Goal: Task Accomplishment & Management: Complete application form

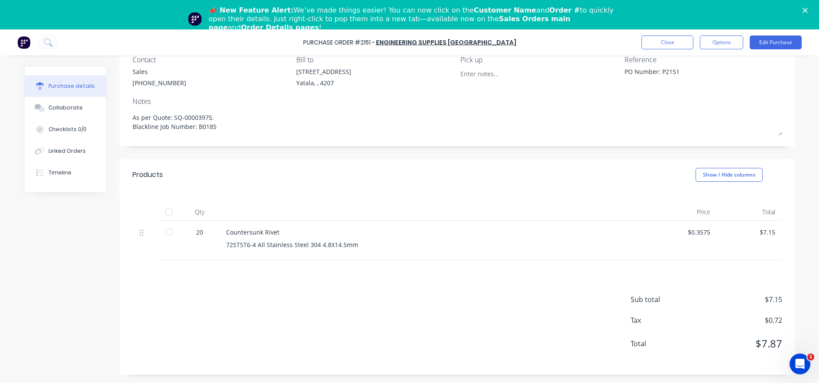
scroll to position [29, 0]
click at [132, 71] on div "Sales" at bounding box center [159, 71] width 54 height 9
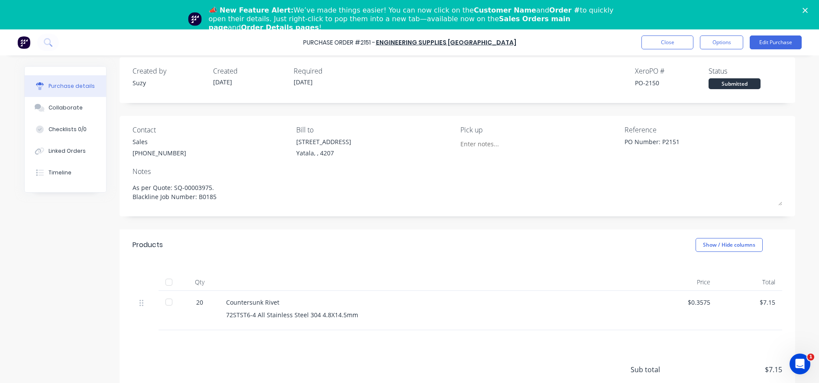
scroll to position [0, 0]
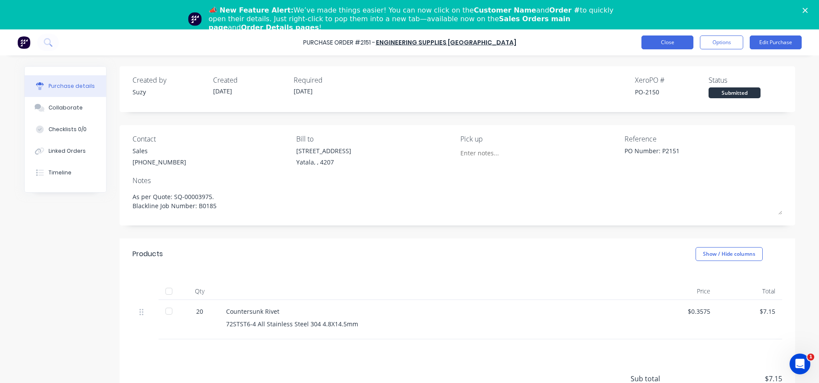
click at [665, 43] on button "Close" at bounding box center [667, 43] width 52 height 14
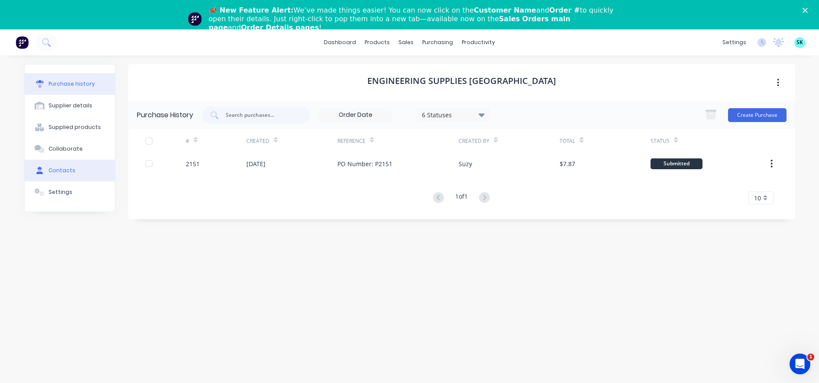
click at [79, 175] on button "Contacts" at bounding box center [70, 171] width 90 height 22
select select "AU"
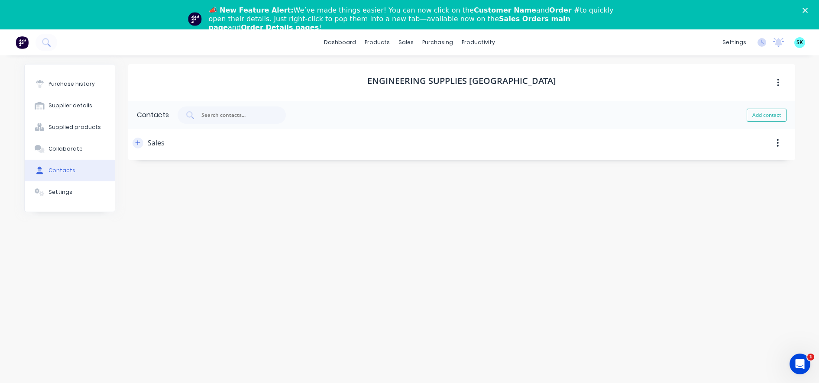
click at [139, 146] on button "button" at bounding box center [137, 143] width 11 height 11
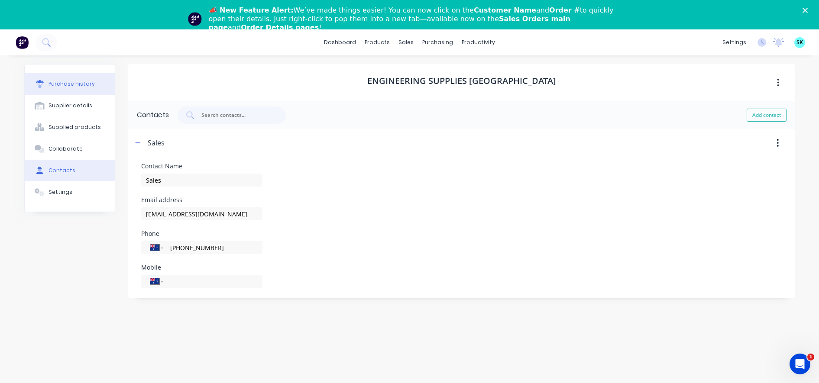
click at [80, 75] on button "Purchase history" at bounding box center [70, 84] width 90 height 22
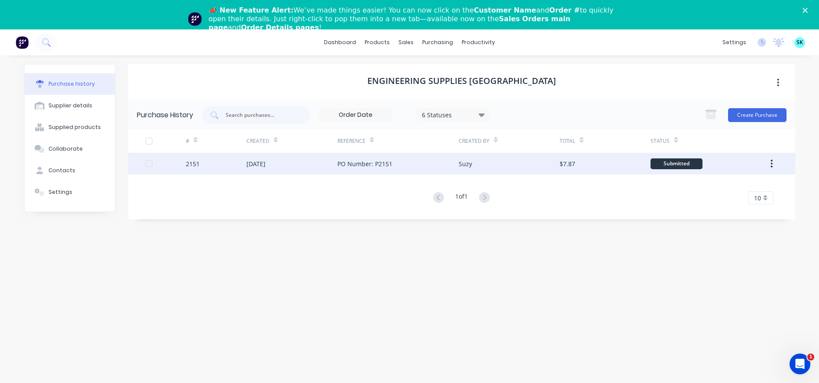
click at [146, 161] on div at bounding box center [148, 163] width 17 height 17
click at [770, 159] on button "button" at bounding box center [771, 164] width 20 height 16
click at [600, 252] on div "Engineering Supplies [GEOGRAPHIC_DATA] Purchase History 6 Statuses 6 Statuses C…" at bounding box center [461, 229] width 667 height 331
click at [85, 110] on button "Supplier details" at bounding box center [70, 106] width 90 height 22
select select "AU"
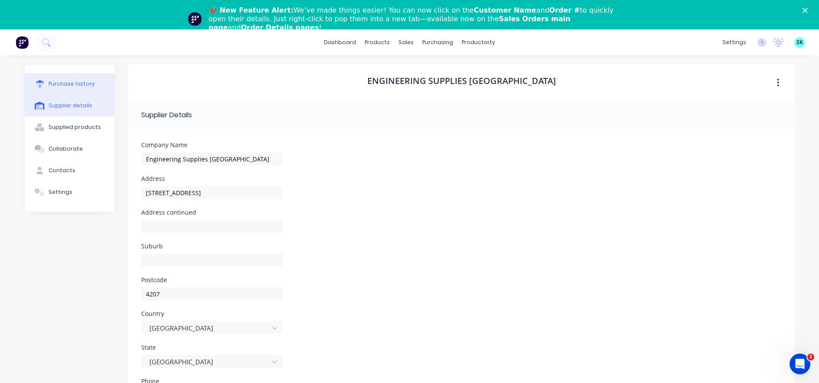
click at [81, 87] on div "Purchase history" at bounding box center [71, 84] width 46 height 8
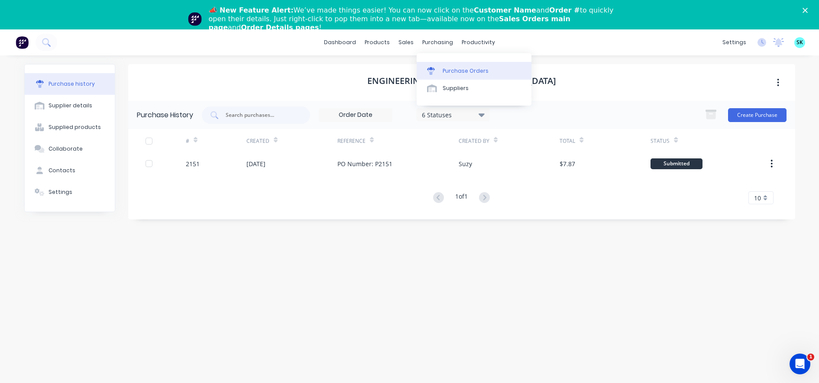
click at [429, 63] on link "Purchase Orders" at bounding box center [474, 70] width 115 height 17
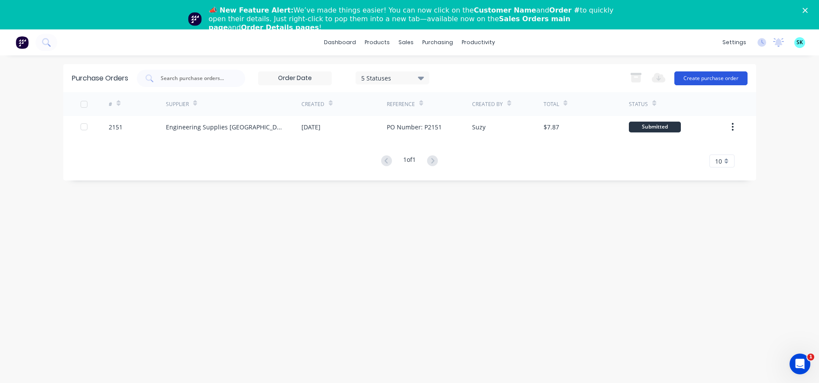
click at [685, 72] on button "Create purchase order" at bounding box center [710, 78] width 73 height 14
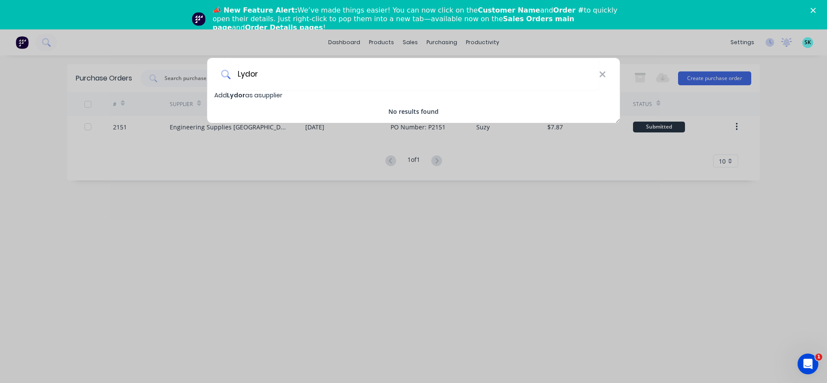
type input "Lydor"
click at [261, 93] on span "Add Lydor as a supplier" at bounding box center [248, 95] width 68 height 9
select select "AU"
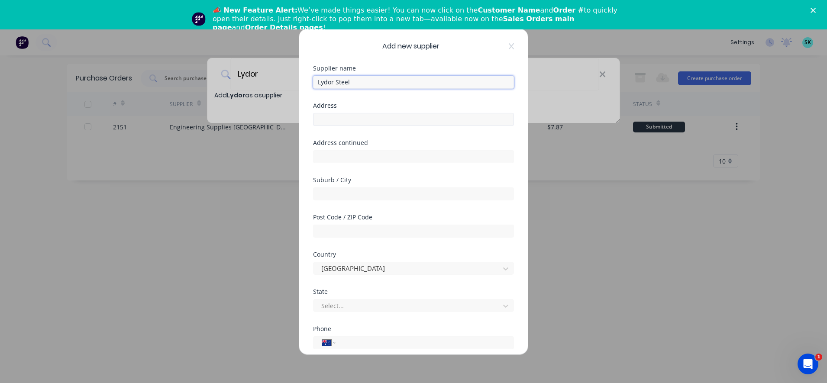
type input "Lydor Steel"
click at [353, 118] on input "text" at bounding box center [413, 119] width 201 height 13
type input "[STREET_ADDRESS][PERSON_NAME]"
type input "Pimpama"
type input "4209"
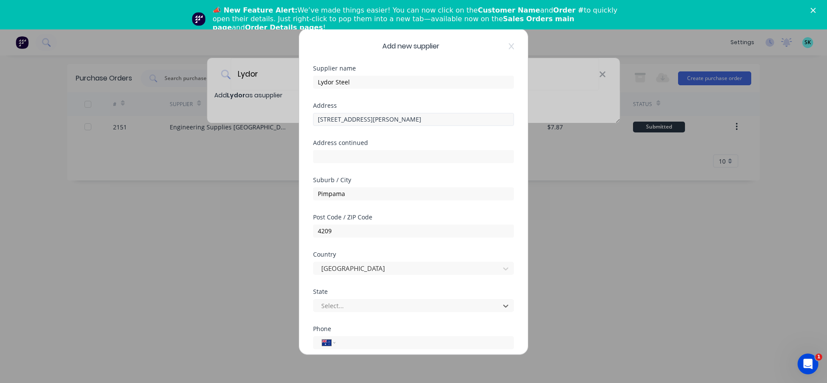
type input "q"
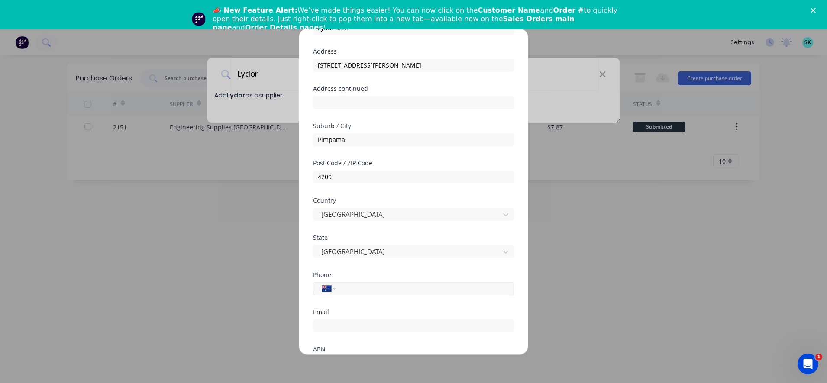
click at [381, 293] on input "tel" at bounding box center [423, 289] width 163 height 10
type input "0451 993 225"
click at [371, 329] on input "email" at bounding box center [413, 325] width 201 height 13
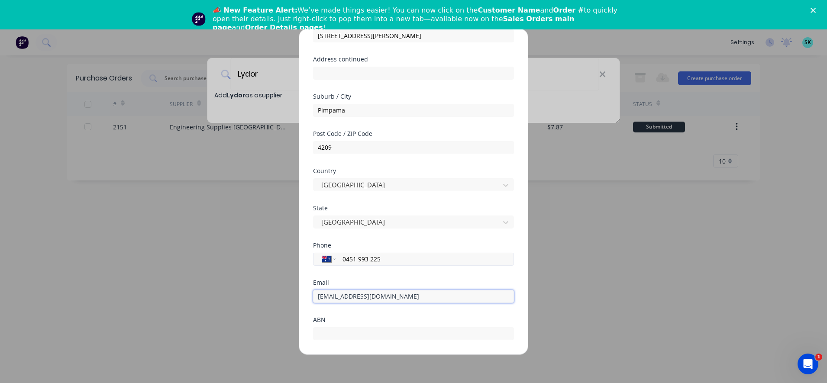
scroll to position [108, 0]
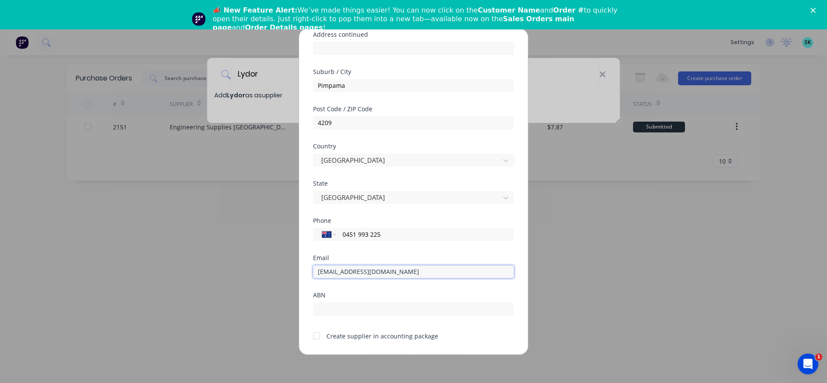
type input "[EMAIL_ADDRESS][DOMAIN_NAME]"
click at [365, 301] on div at bounding box center [413, 307] width 201 height 15
click at [363, 309] on input "text" at bounding box center [413, 308] width 201 height 13
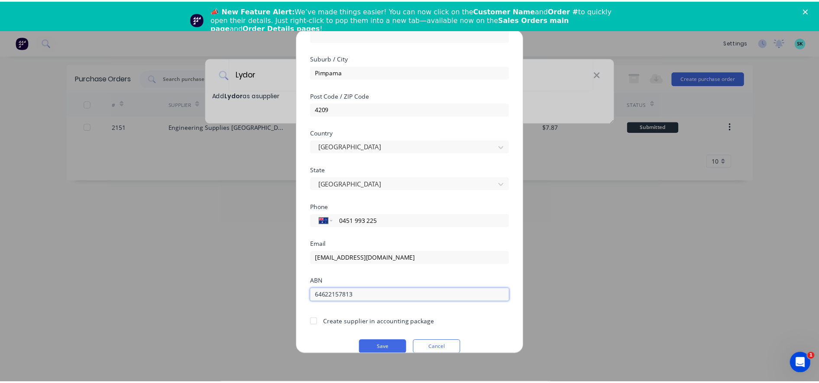
scroll to position [134, 0]
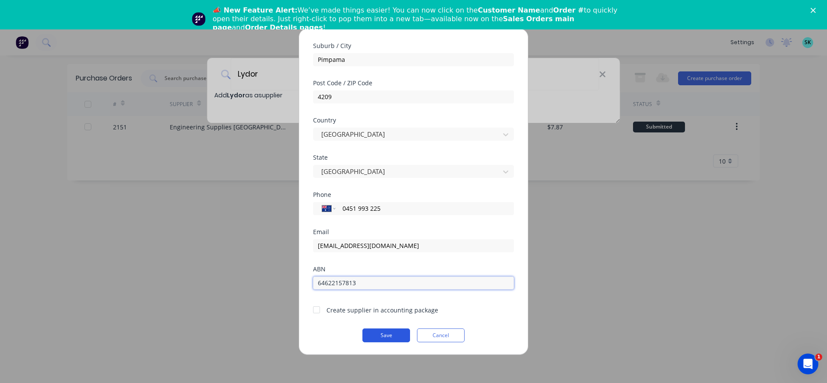
type input "64622157813"
click at [372, 331] on button "Save" at bounding box center [386, 335] width 48 height 14
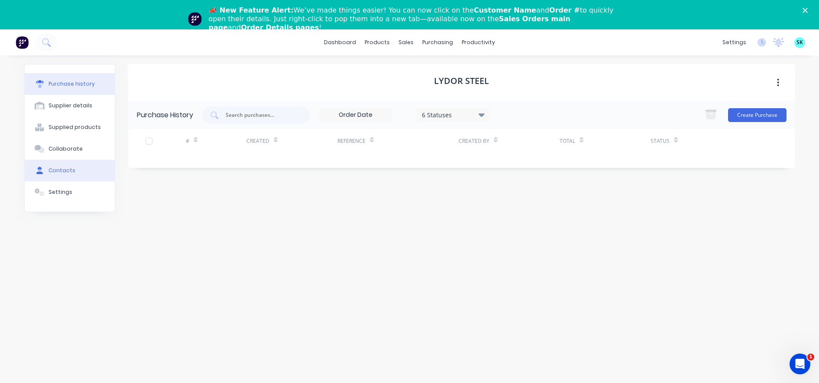
click at [52, 168] on div "Contacts" at bounding box center [61, 171] width 27 height 8
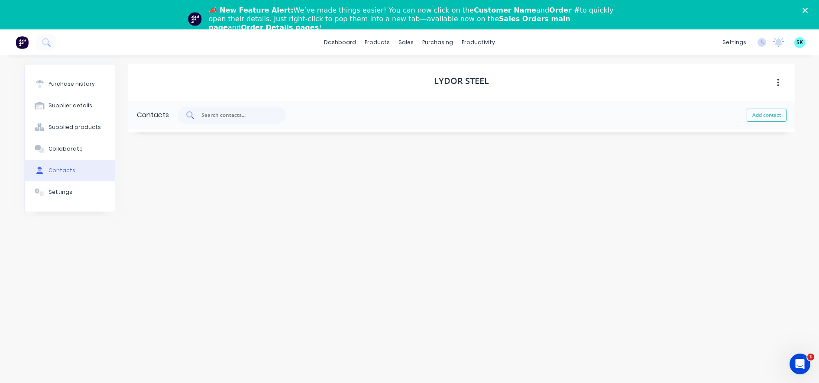
click at [216, 113] on input "text" at bounding box center [236, 115] width 72 height 9
click at [759, 117] on button "Add contact" at bounding box center [766, 115] width 40 height 13
select select "AU"
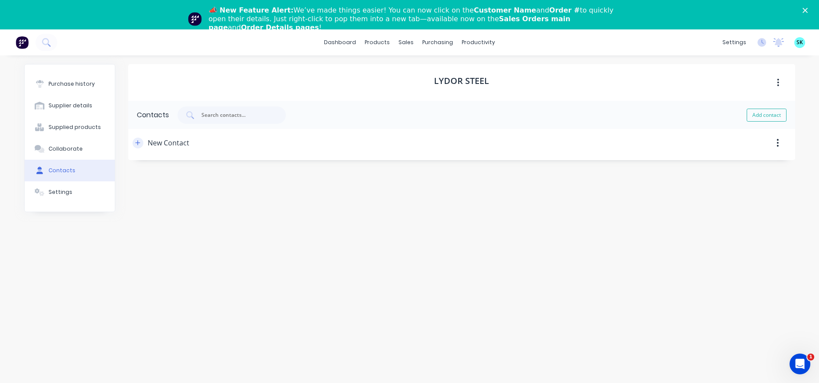
click at [138, 145] on icon "button" at bounding box center [137, 143] width 5 height 6
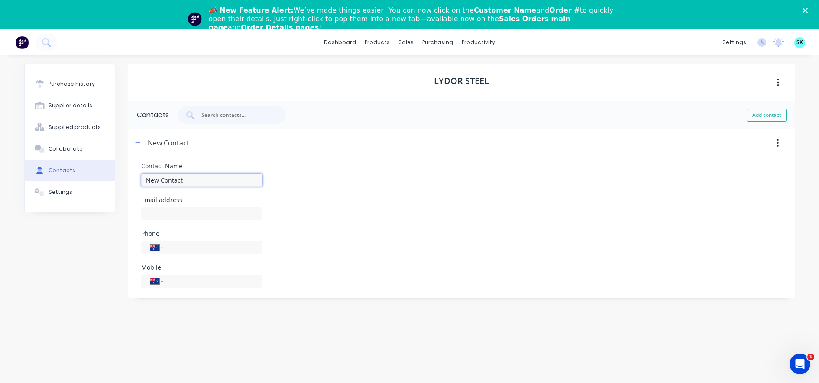
drag, startPoint x: 193, startPoint y: 181, endPoint x: 140, endPoint y: 181, distance: 52.4
click at [140, 181] on form "Contact Name New Contact Email address Phone International [GEOGRAPHIC_DATA] [G…" at bounding box center [461, 226] width 667 height 138
type input "[PERSON_NAME]"
type input "[EMAIL_ADDRESS][DOMAIN_NAME]"
click at [198, 250] on input "tel" at bounding box center [211, 248] width 84 height 10
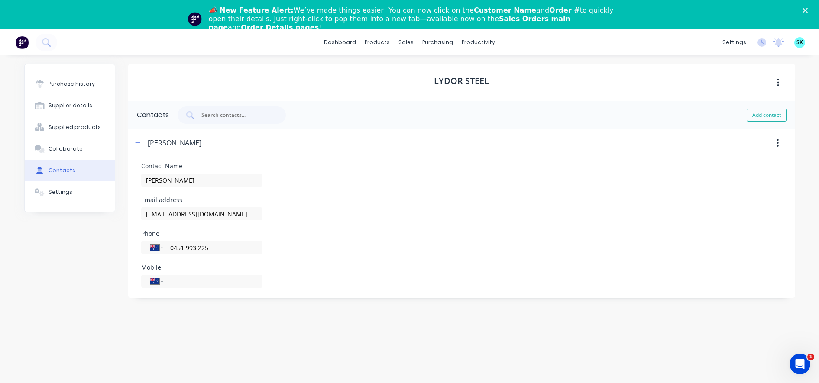
type input "0451 993 225"
click at [371, 258] on div "Contact Name [PERSON_NAME] Email address [EMAIL_ADDRESS][DOMAIN_NAME] Phone Int…" at bounding box center [461, 225] width 641 height 125
click at [78, 86] on div "Purchase history" at bounding box center [71, 84] width 46 height 8
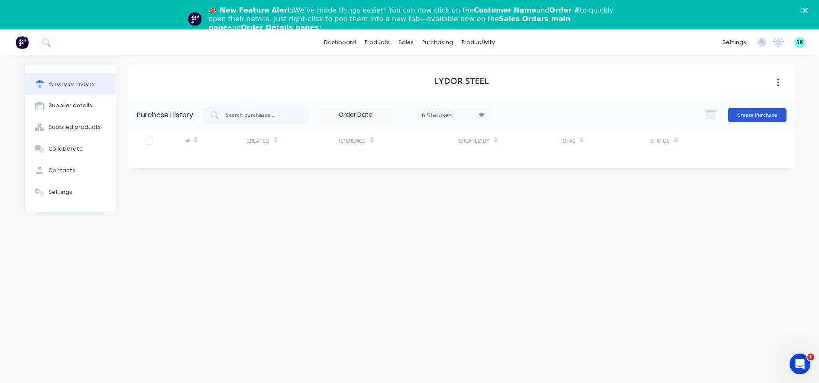
click at [759, 115] on button "Create Purchase" at bounding box center [757, 115] width 58 height 14
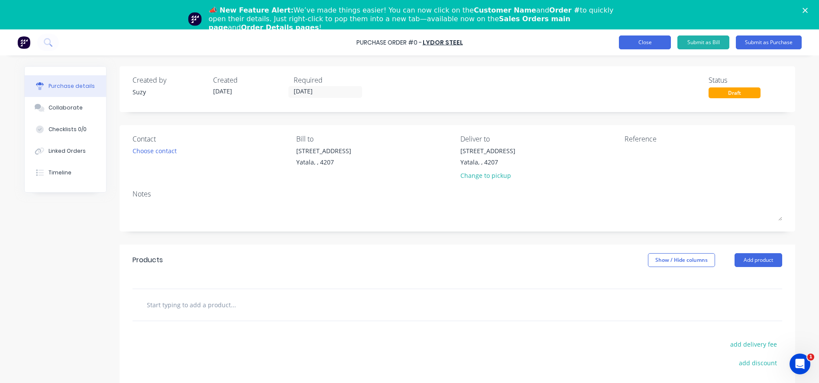
click at [643, 42] on button "Close" at bounding box center [645, 43] width 52 height 14
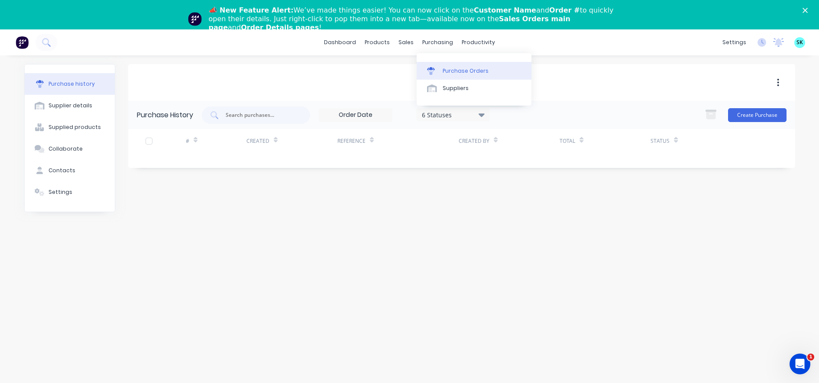
click at [446, 69] on div "Purchase Orders" at bounding box center [465, 71] width 46 height 8
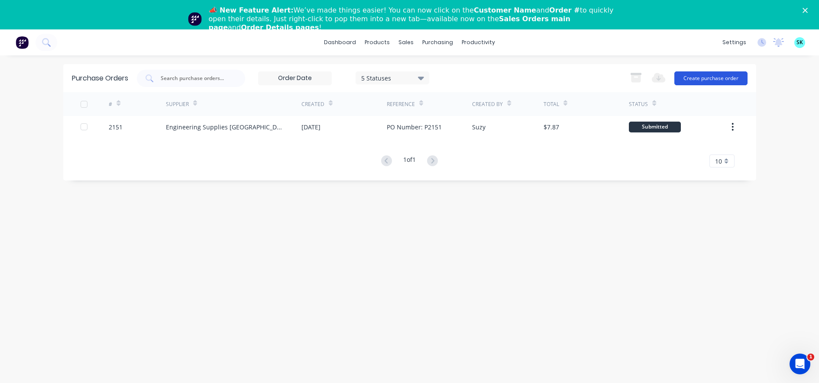
click at [704, 76] on button "Create purchase order" at bounding box center [710, 78] width 73 height 14
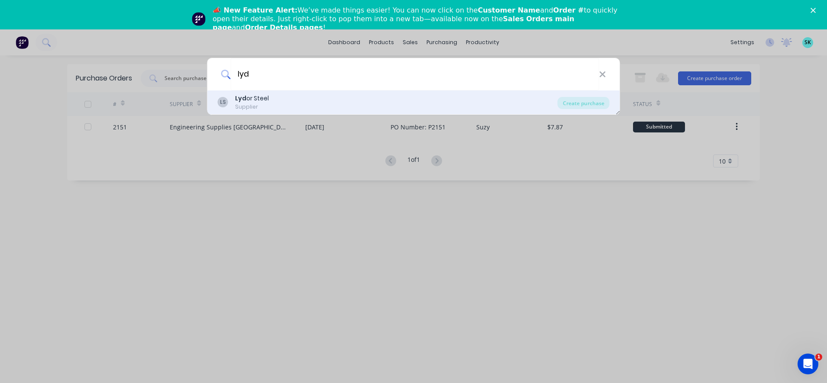
type input "lyd"
click at [298, 106] on div "LS Lyd or Steel Supplier" at bounding box center [388, 102] width 340 height 17
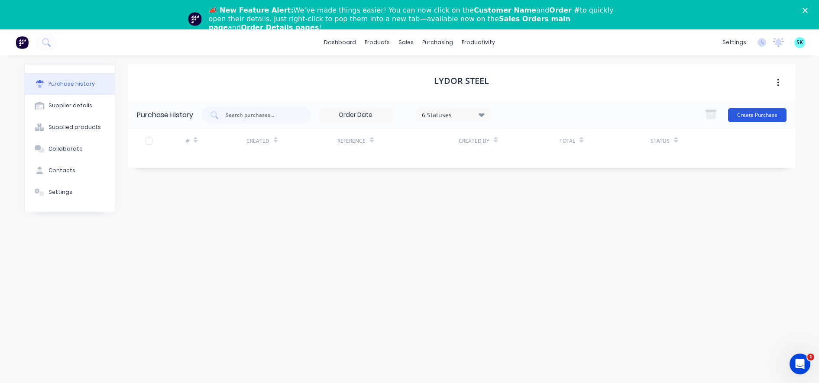
click at [761, 119] on button "Create Purchase" at bounding box center [757, 115] width 58 height 14
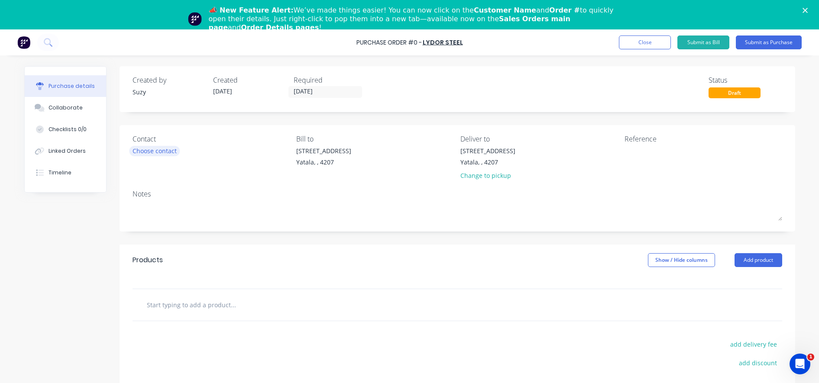
click at [141, 149] on div "Choose contact" at bounding box center [154, 150] width 44 height 9
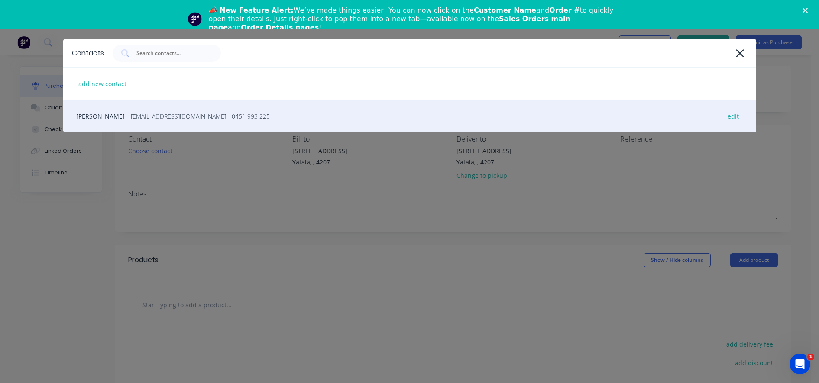
click at [115, 122] on div "[PERSON_NAME] - [EMAIL_ADDRESS][DOMAIN_NAME] - 0451 993 225 edit" at bounding box center [409, 116] width 693 height 32
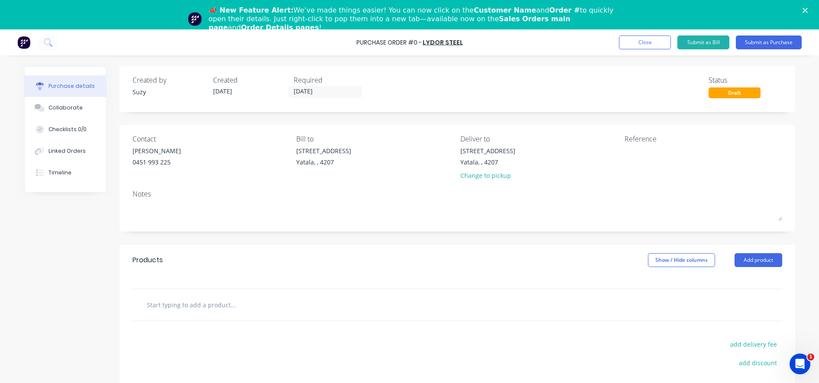
click at [142, 181] on div "Contact [PERSON_NAME] [PHONE_NUMBER]" at bounding box center [211, 159] width 158 height 51
click at [670, 155] on textarea at bounding box center [678, 155] width 108 height 19
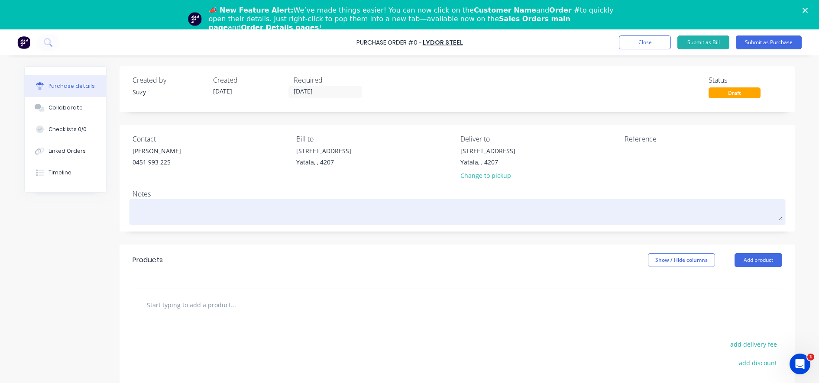
click at [194, 209] on textarea at bounding box center [456, 210] width 649 height 19
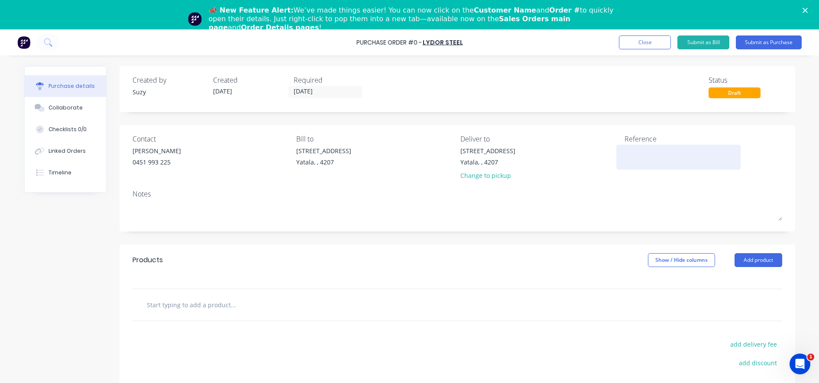
click at [645, 159] on textarea at bounding box center [678, 155] width 108 height 19
type textarea "P2152"
type textarea "x"
click at [624, 152] on textarea "P2152" at bounding box center [678, 155] width 108 height 19
type textarea "PO Number: P2152"
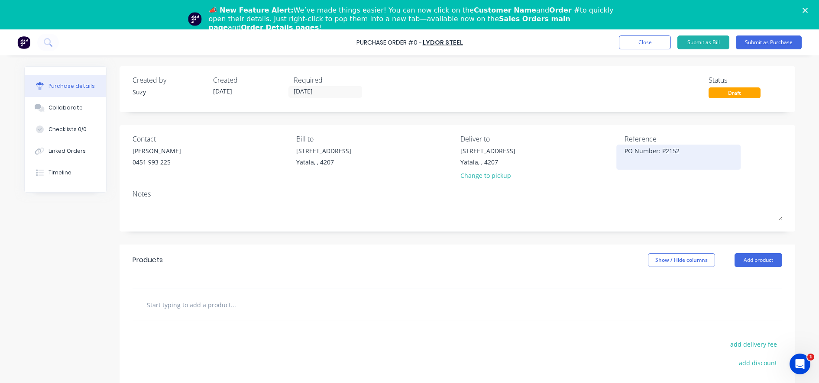
type textarea "x"
type textarea "PO Number: P2152"
click at [716, 146] on div "PO Number: P2152" at bounding box center [678, 157] width 108 height 22
click at [714, 152] on textarea "PO Number: P2152" at bounding box center [678, 155] width 108 height 19
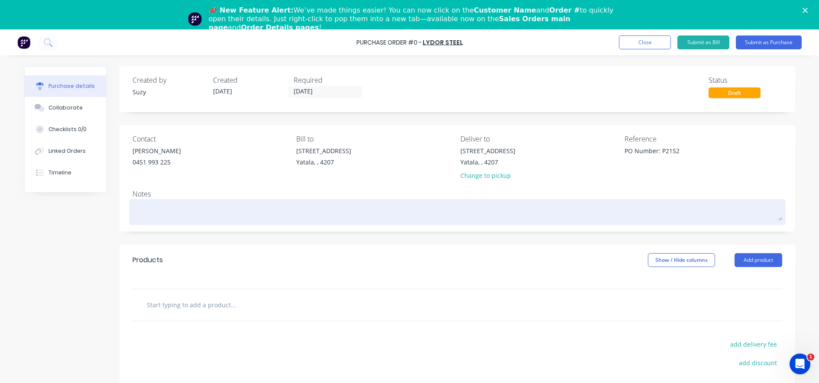
click at [264, 213] on textarea at bounding box center [456, 210] width 649 height 19
type textarea "x"
type textarea "B"
type textarea "x"
type textarea "Bl"
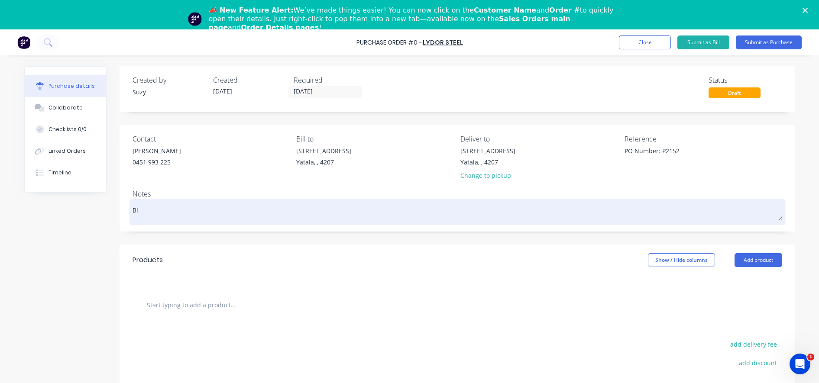
type textarea "x"
type textarea "Bla"
type textarea "x"
type textarea "Blac"
type textarea "x"
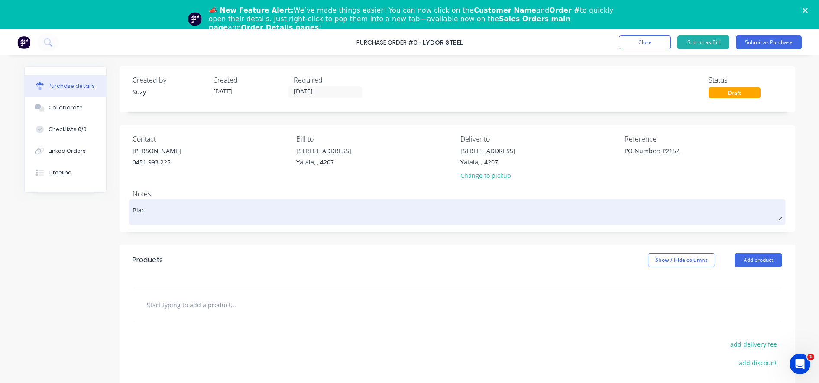
type textarea "Black"
type textarea "x"
type textarea "Blackl"
type textarea "x"
type textarea "Blackli"
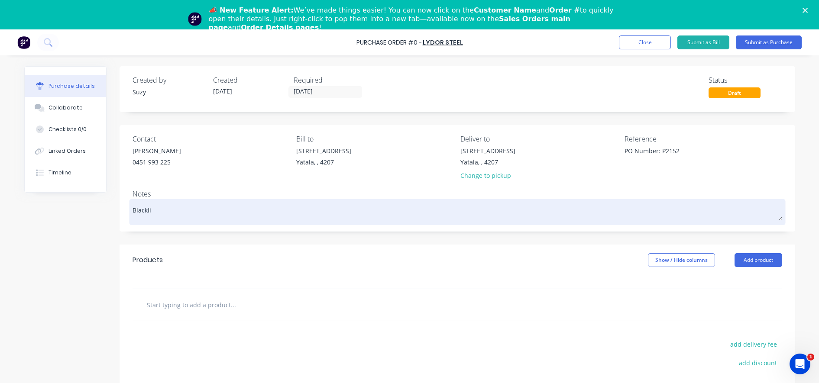
type textarea "x"
type textarea "Blacklin"
type textarea "x"
type textarea "Blackline"
type textarea "x"
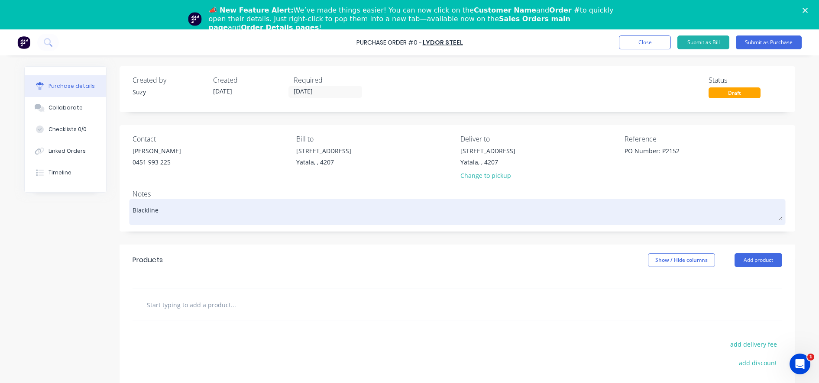
type textarea "Blackline"
type textarea "x"
type textarea "Blackline J"
type textarea "x"
type textarea "Blackline Jo"
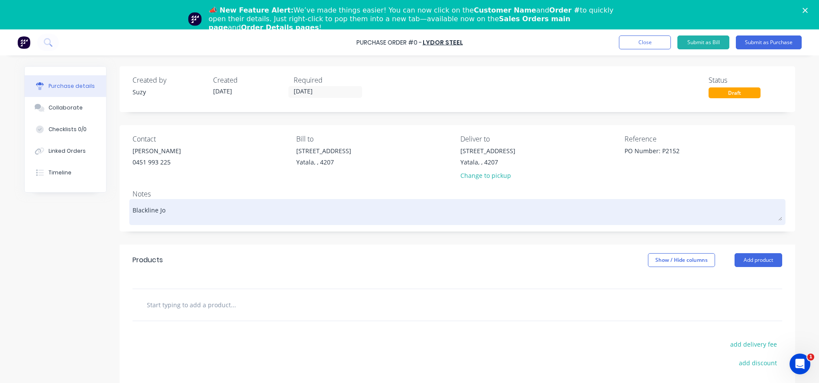
type textarea "x"
type textarea "Blackline [PERSON_NAME]"
type textarea "x"
type textarea "Blackline [PERSON_NAME]"
type textarea "x"
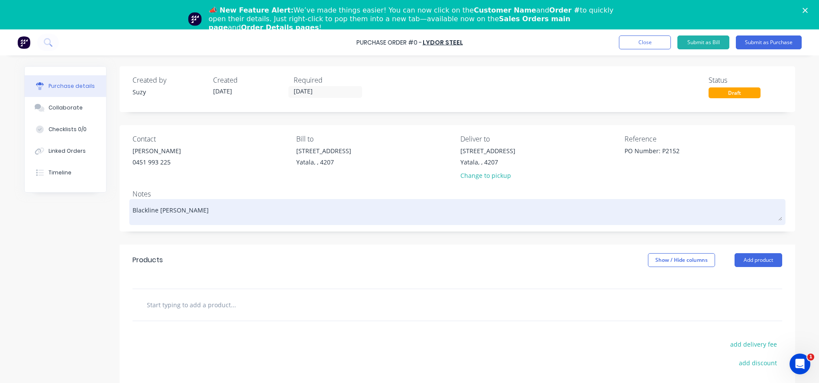
type textarea "Blackline [PERSON_NAME]"
type textarea "x"
type textarea "Blackline Jo"
type textarea "x"
type textarea "Blackline Job"
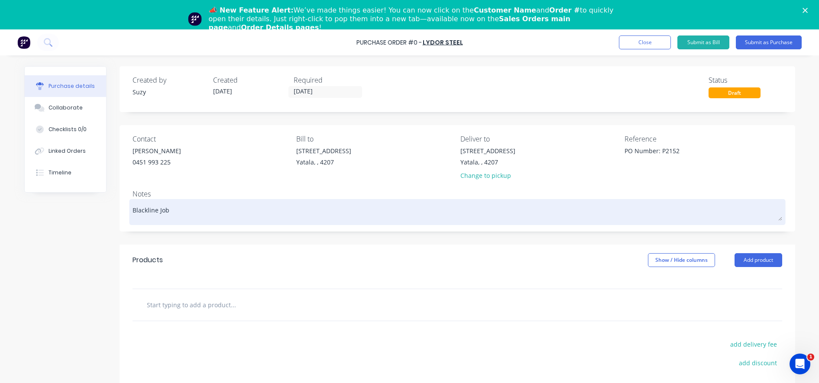
type textarea "x"
type textarea "Blackline Job"
type textarea "x"
type textarea "Blackline Job n"
type textarea "x"
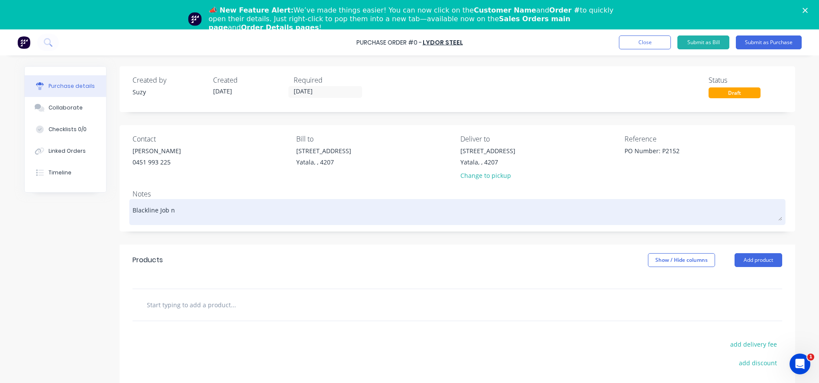
type textarea "Blackline Job"
type textarea "x"
type textarea "Blackline Job N"
type textarea "x"
type textarea "Blackline Job Nu"
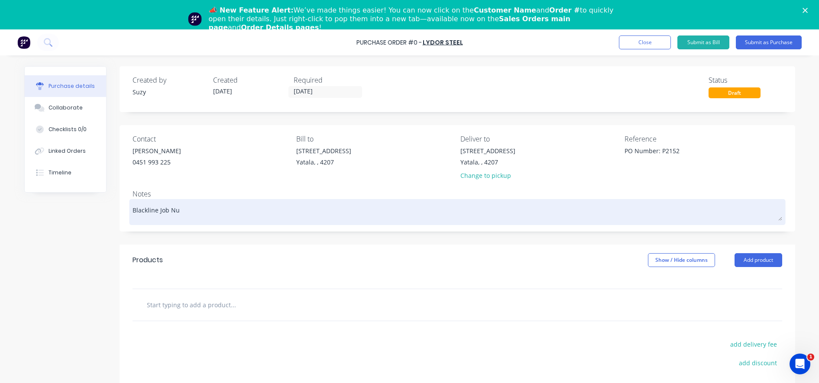
type textarea "x"
type textarea "Blackline Job Num"
type textarea "x"
type textarea "Blackline Job Numb"
type textarea "x"
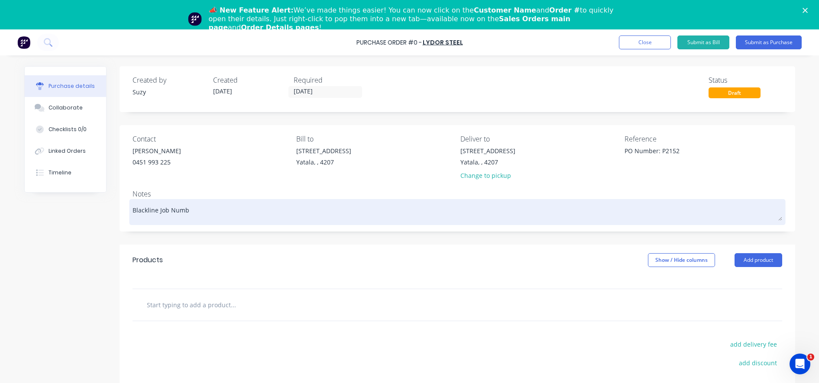
type textarea "Blackline Job Numbe"
type textarea "x"
type textarea "Blackline Job Number"
type textarea "x"
type textarea "Blackline Job Number:"
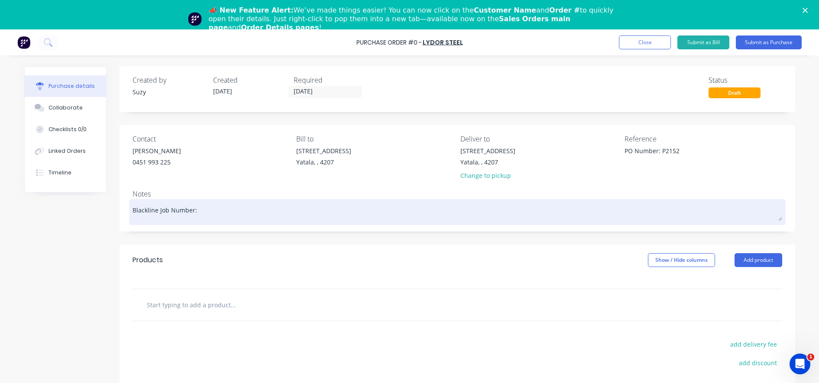
type textarea "x"
type textarea "Blackline Job Number:"
type textarea "x"
type textarea "Blackline Job Number: F"
type textarea "x"
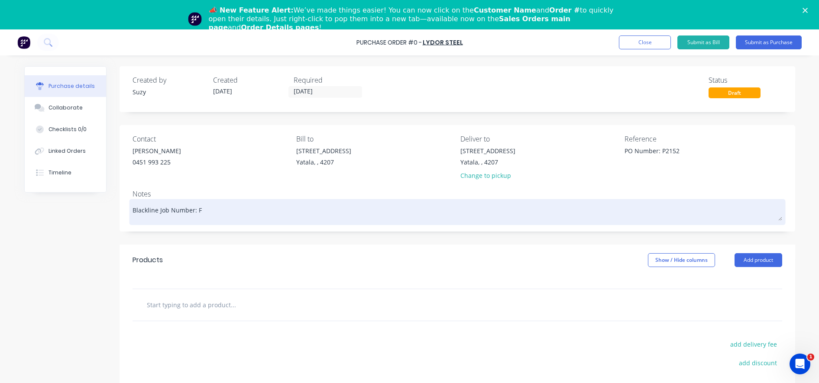
type textarea "Blackline Job Number: F0"
type textarea "x"
type textarea "Blackline Job Number: F00"
type textarea "x"
type textarea "Blackline Job Number: F009"
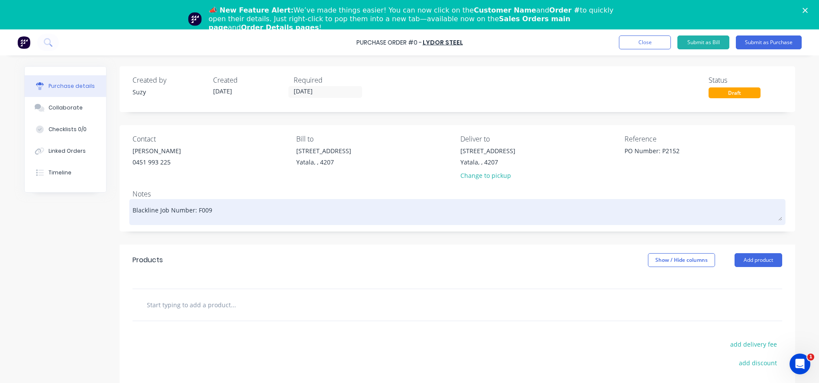
type textarea "x"
type textarea "Blackline Job Number: F009"
type textarea "x"
type textarea "Blackline Job Number: F009 -"
type textarea "x"
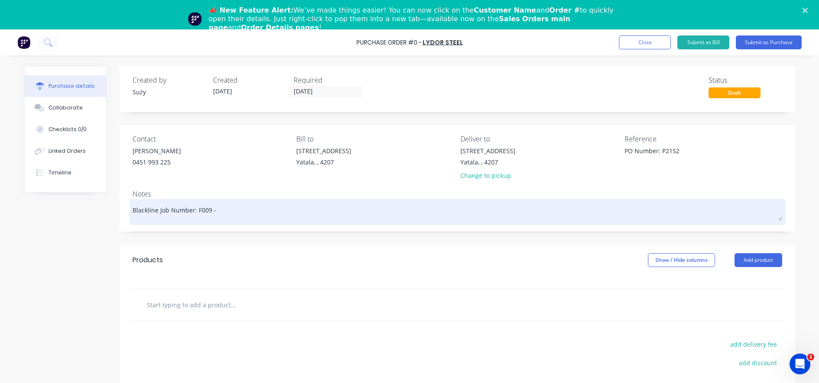
type textarea "Blackline Job Number: F009 -"
type textarea "x"
type textarea "Blackline Job Number: F009 - B"
type textarea "x"
type textarea "Blackline Job Number: F009 - Bla"
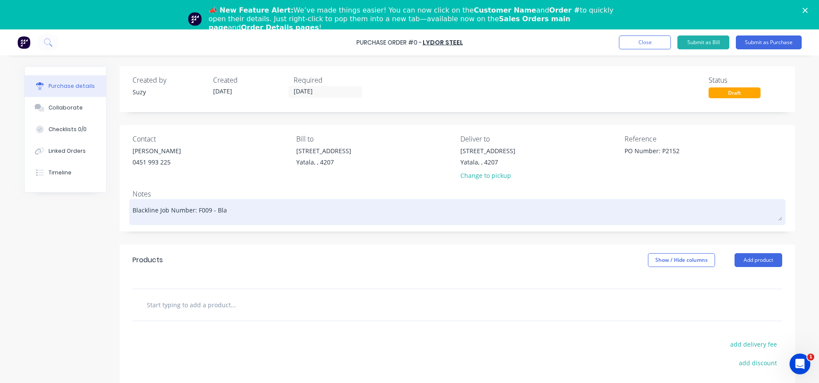
type textarea "x"
type textarea "Blackline Job Number: F009 - Blac"
type textarea "x"
type textarea "Blackline Job Number: F009 - Black"
type textarea "x"
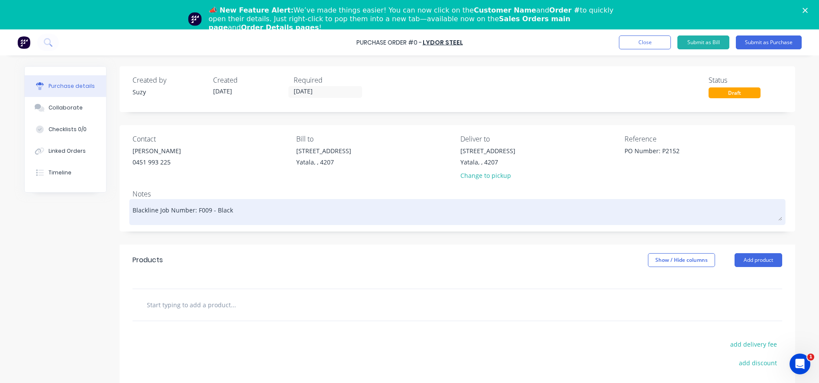
type textarea "Blackline Job Number: F009 - Blackl"
type textarea "x"
type textarea "Blackline Job Number: F009 - Black"
type textarea "x"
type textarea "Blackline Job Number: F009 - Blackw"
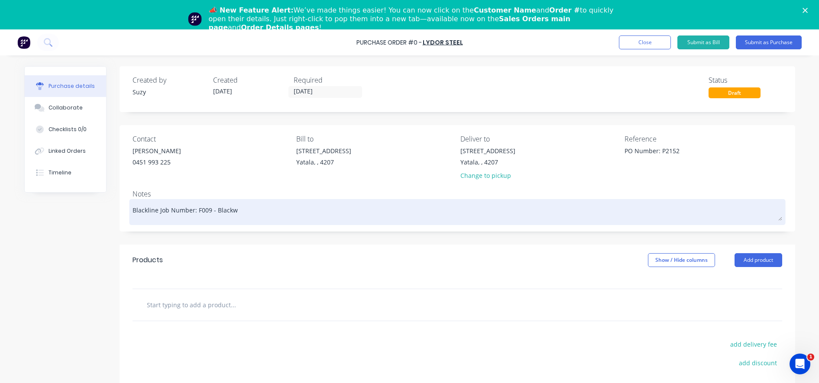
type textarea "x"
type textarea "Blackline Job Number: F009 - Blackwo"
type textarea "x"
type textarea "Blackline Job Number: F009 - Blackwoo"
type textarea "x"
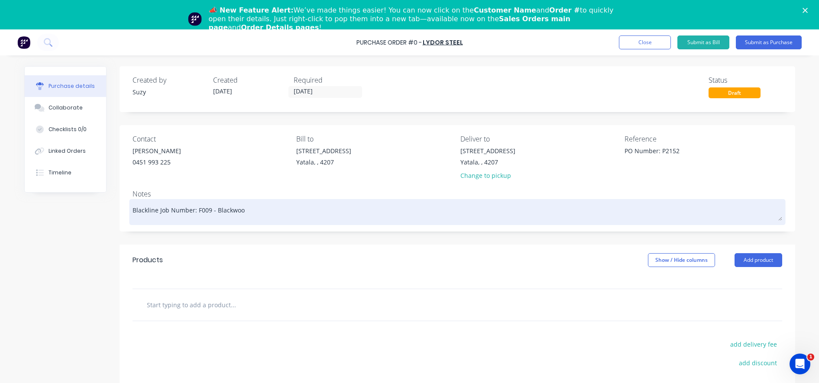
type textarea "Blackline Job Number: F009 - [GEOGRAPHIC_DATA]"
type textarea "x"
type textarea "Blackline Job Number: F009 - [GEOGRAPHIC_DATA]"
type textarea "x"
type textarea "Blackline Job Number: F009 - [PERSON_NAME] 1"
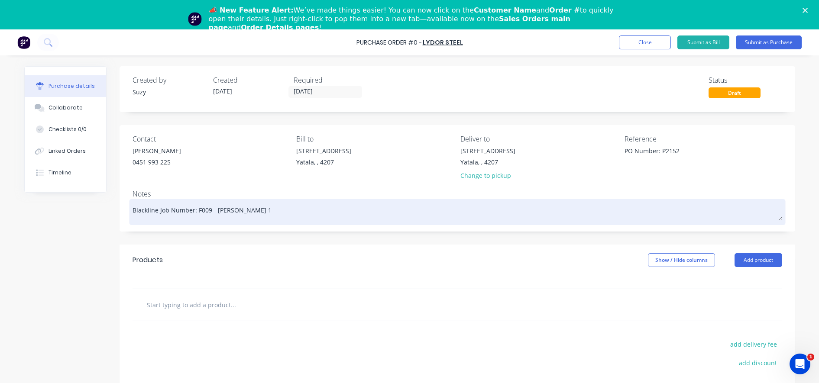
type textarea "x"
type textarea "Blackline Job Number: F009 - [PERSON_NAME] 15"
type textarea "x"
type textarea "Blackline Job Number: F009 - [PERSON_NAME] 150"
type textarea "x"
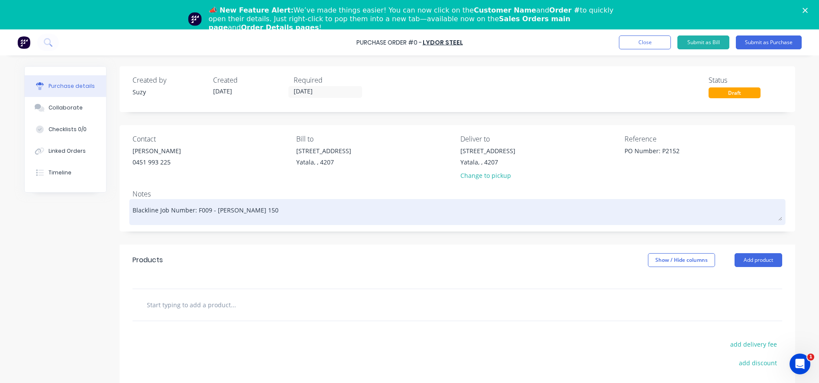
type textarea "Blackline Job Number: F009 - [PERSON_NAME] 150a"
type textarea "x"
type textarea "Blackline Job Number: F009 - [PERSON_NAME] 150a r"
type textarea "x"
type textarea "Blackline Job Number: F009 - [PERSON_NAME] 150a rt"
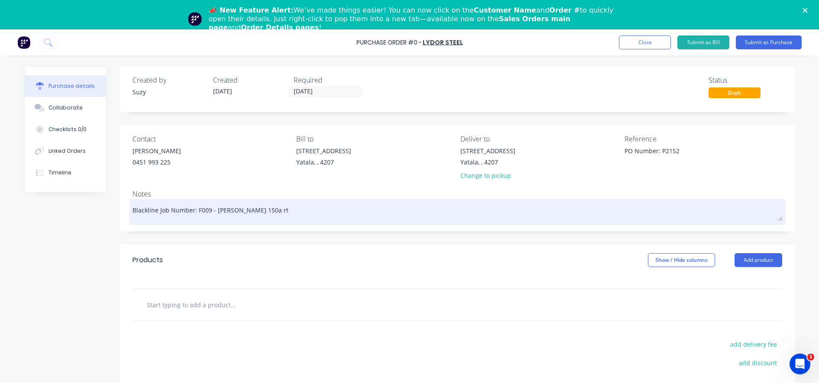
type textarea "x"
type textarea "Blackline Job Number: F009 - [PERSON_NAME] 150a r"
type textarea "x"
type textarea "Blackline Job Number: F009 - [PERSON_NAME] 150a"
type textarea "x"
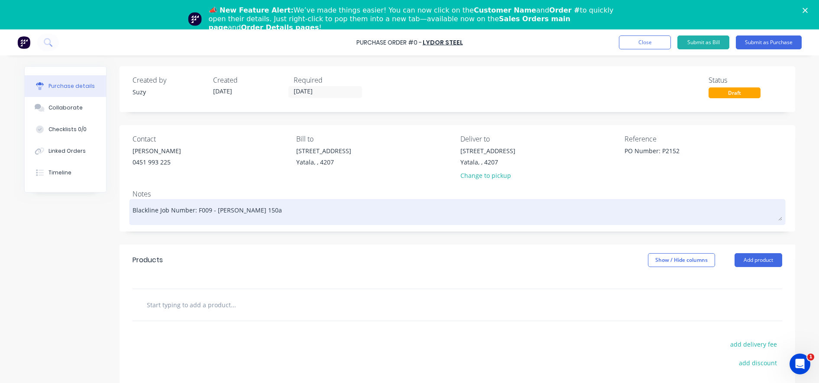
type textarea "Blackline Job Number: F009 - [PERSON_NAME] 150a T"
type textarea "x"
type textarea "Blackline Job Number: F009 - [PERSON_NAME] 150a Ta"
type textarea "x"
type textarea "Blackline Job Number: F009 - [PERSON_NAME] 150a Tal"
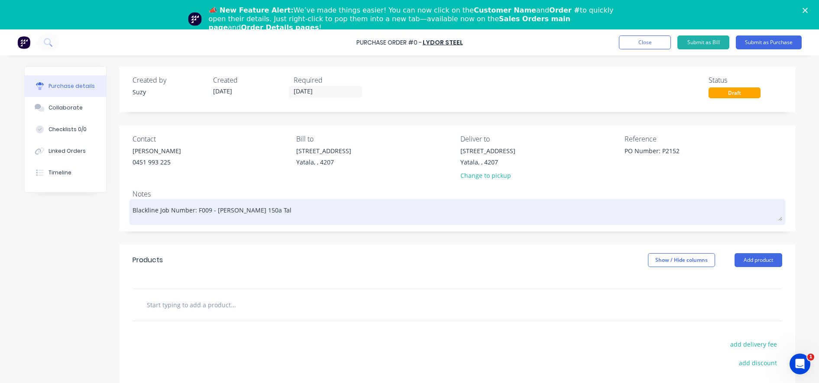
type textarea "x"
type textarea "Blackline Job Number: F009 - [PERSON_NAME] 150a Tall"
type textarea "x"
type textarea "Blackline Job Number: F009 - [PERSON_NAME] 150a [PERSON_NAME]"
type textarea "x"
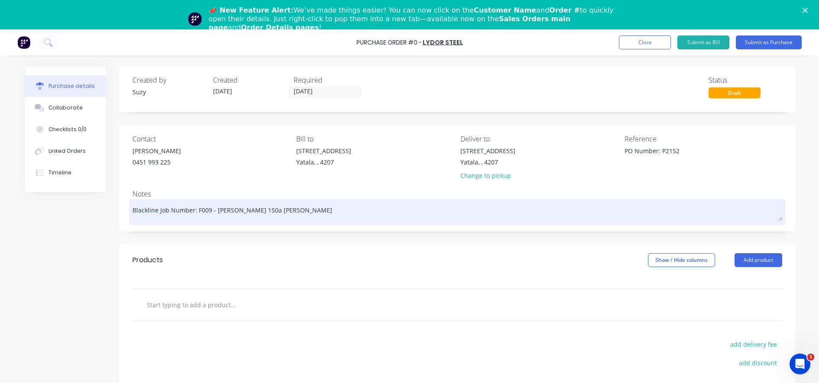
type textarea "Blackline Job Number: F009 - [PERSON_NAME] 150a Talleb"
type textarea "x"
type textarea "Blackline Job Number: F009 - [PERSON_NAME] 150a [GEOGRAPHIC_DATA]"
type textarea "x"
type textarea "Blackline Job Number: F009 - [PERSON_NAME] 150a [GEOGRAPHIC_DATA]"
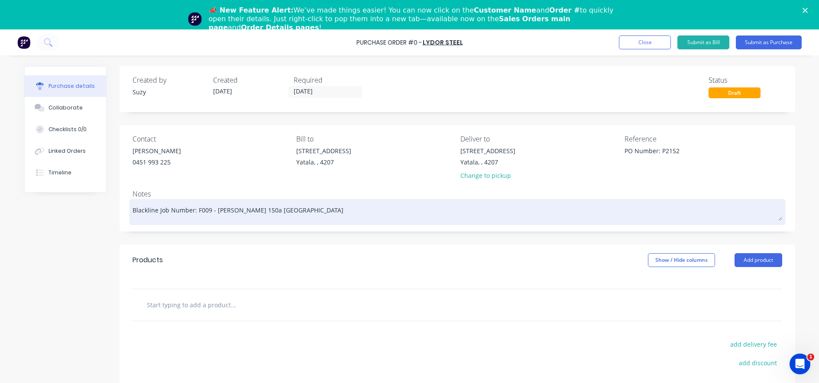
type textarea "x"
type textarea "Blackline Job Number: F009 - [PERSON_NAME] 150a [GEOGRAPHIC_DATA]"
type textarea "x"
type textarea "Blackline Job Number: F009 - [PERSON_NAME] 150a [GEOGRAPHIC_DATA]"
type textarea "x"
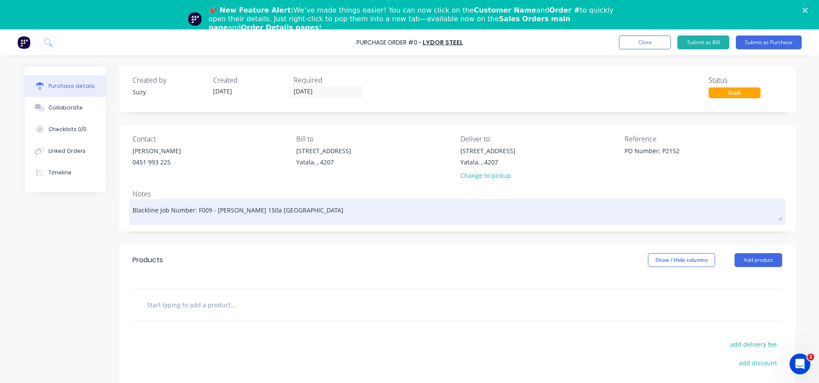
type textarea "Blackline Job Number: F009 - [PERSON_NAME] 150a Tallebudger"
type textarea "x"
type textarea "Blackline Job Number: F009 - [PERSON_NAME] 150a [GEOGRAPHIC_DATA]"
type textarea "x"
type textarea "Blackline Job Number: F009 - [PERSON_NAME] 150a [GEOGRAPHIC_DATA]"
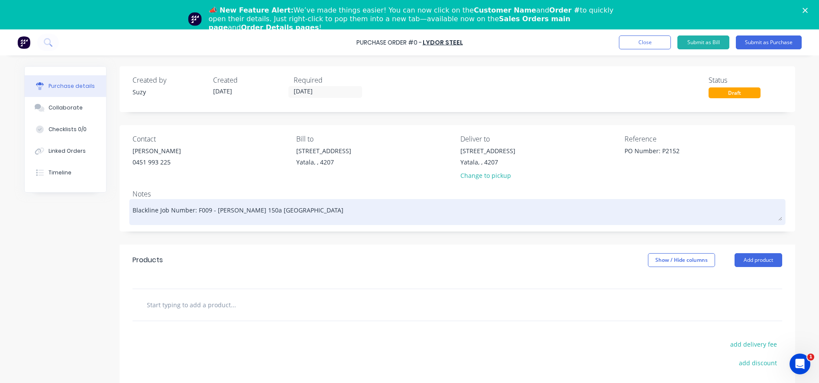
type textarea "x"
type textarea "Blackline Job Number: F009 - [PERSON_NAME] 150a Tallebudgera D"
type textarea "x"
type textarea "Blackline Job Number: F009 - [PERSON_NAME] [STREET_ADDRESS]"
type textarea "x"
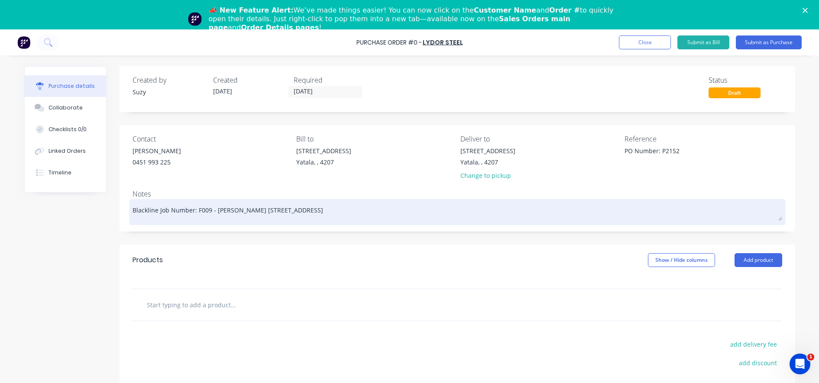
type textarea "Blackline Job Number: F009 - [PERSON_NAME] [STREET_ADDRESS]"
type textarea "x"
type textarea "Blackline Job Number: F009 - [PERSON_NAME] [STREET_ADDRESS]"
type textarea "x"
type textarea "Blackline Job Number: F009 - [PERSON_NAME] [STREET_ADDRESS]"
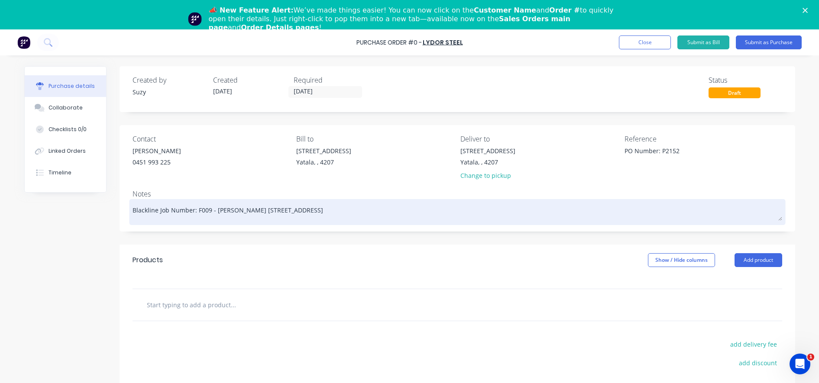
type textarea "x"
type textarea "Blackline Job Number: F009 - [PERSON_NAME] [STREET_ADDRESS]"
type textarea "x"
type textarea "Blackline Job Number: F009 - [PERSON_NAME] [STREET_ADDRESS]"
type textarea "x"
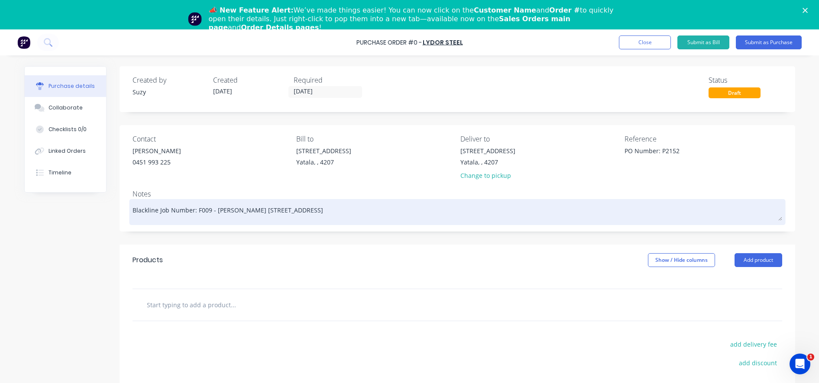
type textarea "Blackline Job Number: F009 - [PERSON_NAME] [STREET_ADDRESS]"
type textarea "x"
type textarea "Blackline Job Number: F009 - [PERSON_NAME] [STREET_ADDRESS]"
type textarea "x"
type textarea "Blackline Job Number: F009 - [PERSON_NAME] [STREET_ADDRESS]"
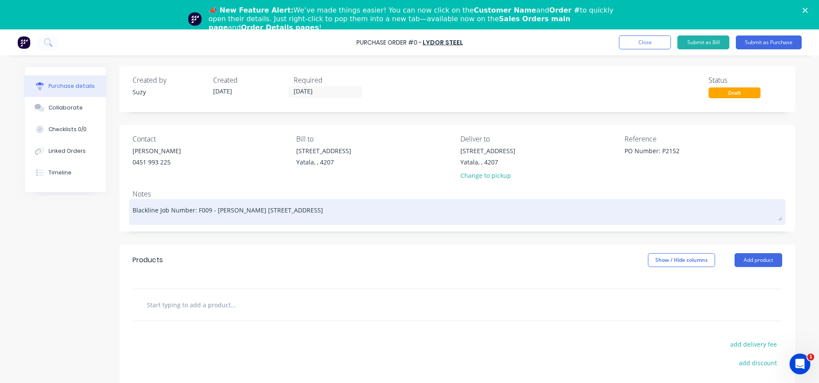
type textarea "x"
type textarea "Blackline Job Number: F009 - [PERSON_NAME] [STREET_ADDRESS]"
type textarea "x"
type textarea "Blackline Job Number: F009 - [PERSON_NAME] [STREET_ADDRESS]"
type textarea "x"
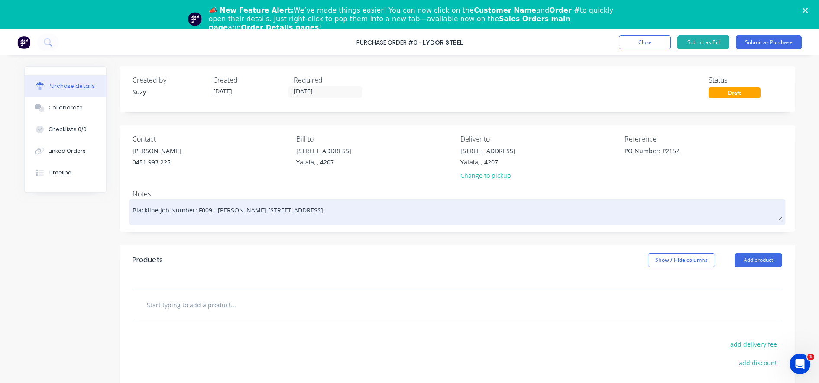
type textarea "Blackline Job Number: F009 - [PERSON_NAME] [STREET_ADDRESS] be"
type textarea "x"
type textarea "Blackline Job Number: F009 - [PERSON_NAME] [STREET_ADDRESS] bea"
type textarea "x"
type textarea "Blackline Job Number: F009 - [PERSON_NAME] [STREET_ADDRESS] beac"
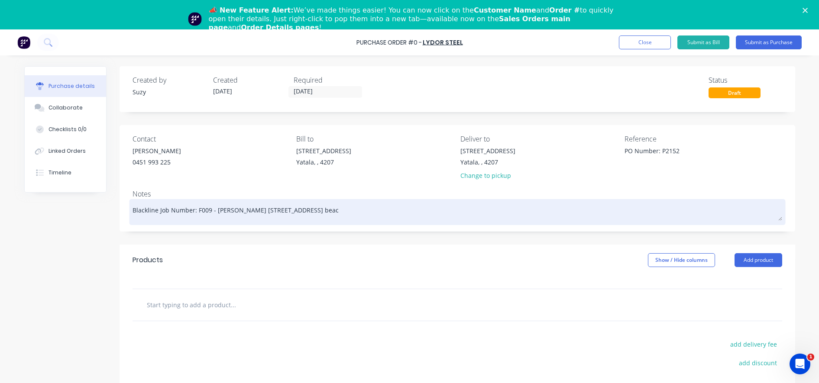
type textarea "x"
type textarea "Blackline Job Number: F009 - [PERSON_NAME] [STREET_ADDRESS]"
type textarea "x"
type textarea "Blackline Job Number: F009 - [PERSON_NAME] [STREET_ADDRESS] beac"
type textarea "x"
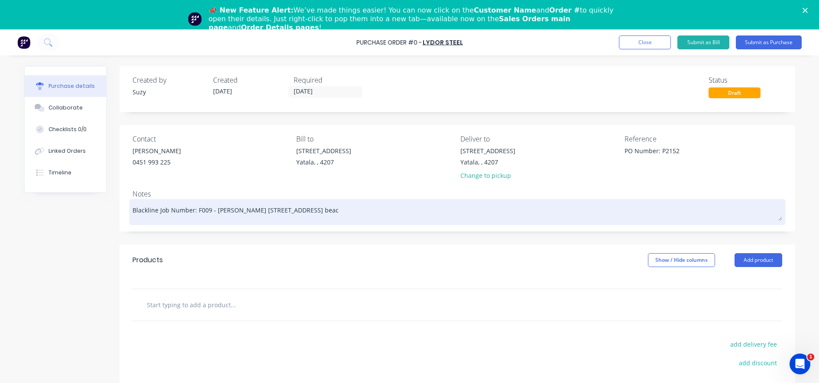
type textarea "Blackline Job Number: F009 - [PERSON_NAME] [STREET_ADDRESS] bea"
type textarea "x"
type textarea "Blackline Job Number: F009 - [PERSON_NAME] [STREET_ADDRESS] be"
type textarea "x"
type textarea "Blackline Job Number: F009 - [PERSON_NAME] [STREET_ADDRESS]"
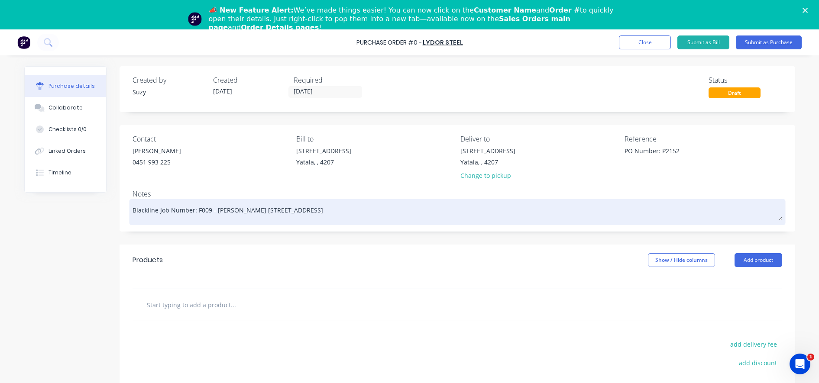
type textarea "x"
type textarea "Blackline Job Number: F009 - [PERSON_NAME] [STREET_ADDRESS]"
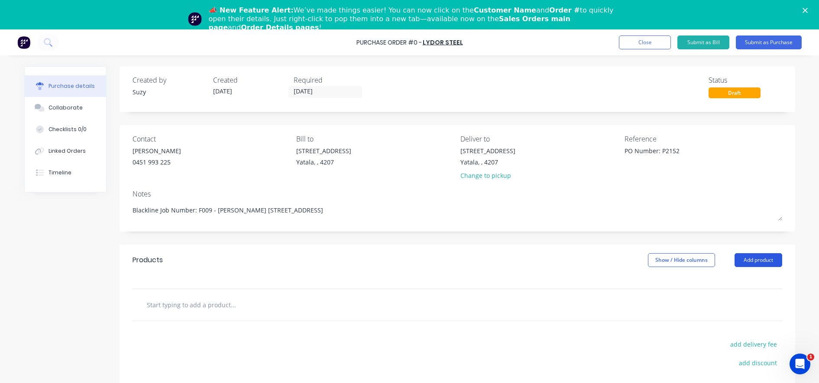
click at [736, 260] on button "Add product" at bounding box center [758, 260] width 48 height 14
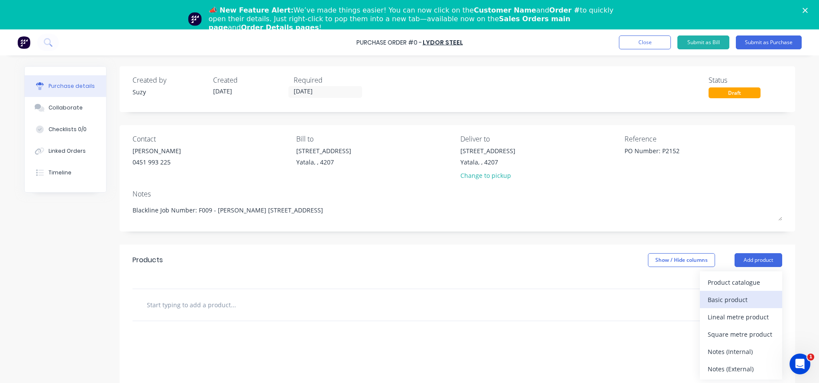
click at [734, 297] on div "Basic product" at bounding box center [740, 300] width 67 height 13
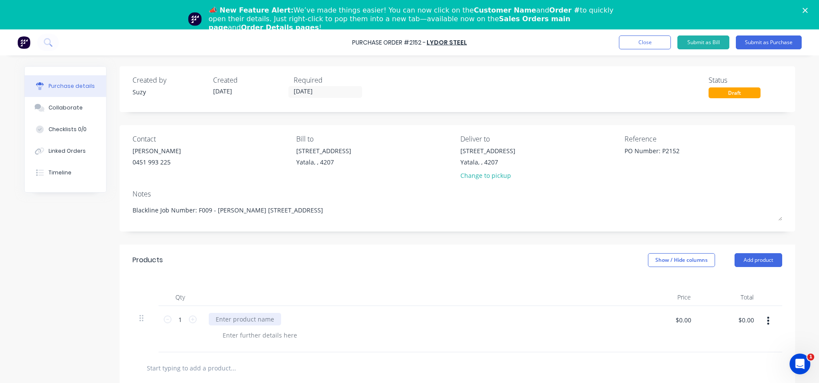
click at [236, 319] on div at bounding box center [245, 319] width 72 height 13
click at [242, 336] on div at bounding box center [260, 335] width 88 height 13
click at [250, 320] on div "Drafting Fabrication" at bounding box center [245, 319] width 72 height 13
drag, startPoint x: 270, startPoint y: 320, endPoint x: 236, endPoint y: 327, distance: 34.7
click at [236, 327] on div "Drafting Fabrication" at bounding box center [418, 329] width 433 height 46
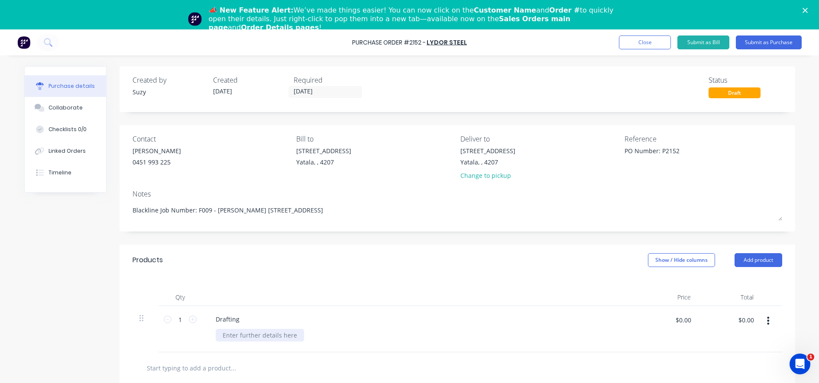
click at [244, 339] on div at bounding box center [260, 335] width 88 height 13
click at [246, 340] on div at bounding box center [260, 335] width 88 height 13
click at [681, 318] on input "$0.00" at bounding box center [683, 320] width 26 height 14
click at [658, 348] on div "$3,080.00 3080" at bounding box center [666, 329] width 63 height 46
click at [139, 178] on div "Contact [PERSON_NAME] [PHONE_NUMBER]" at bounding box center [211, 159] width 158 height 51
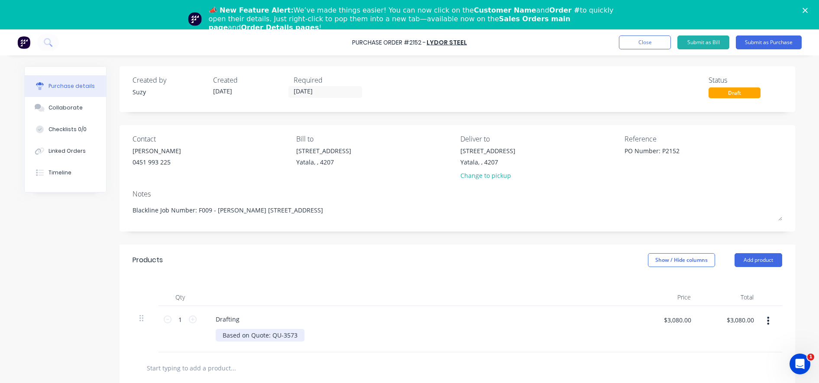
click at [296, 337] on div "Based on Quote: QU-3573" at bounding box center [260, 335] width 89 height 13
drag, startPoint x: 353, startPoint y: 342, endPoint x: 296, endPoint y: 353, distance: 58.2
click at [296, 353] on div "Products Show / Hide columns Add product Qty Price Total 1 1 Drafting Based on …" at bounding box center [456, 386] width 675 height 282
click at [296, 94] on input "[DATE]" at bounding box center [325, 92] width 73 height 11
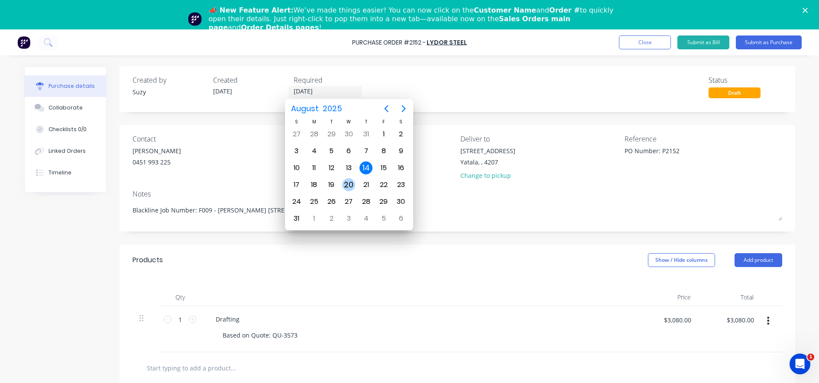
click at [347, 181] on div "20" at bounding box center [348, 184] width 13 height 13
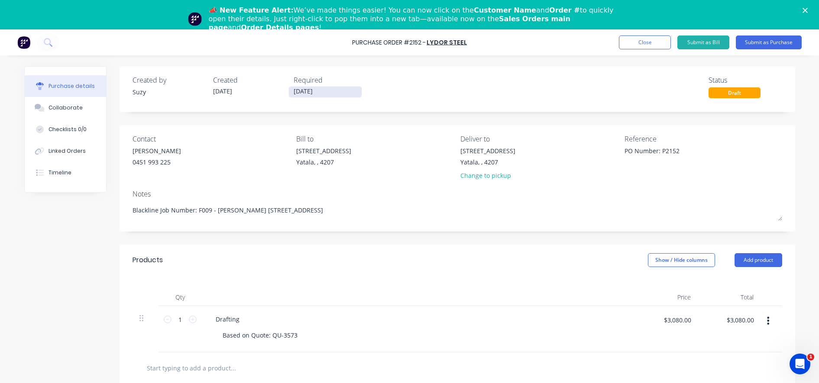
click at [318, 93] on input "[DATE]" at bounding box center [325, 92] width 73 height 11
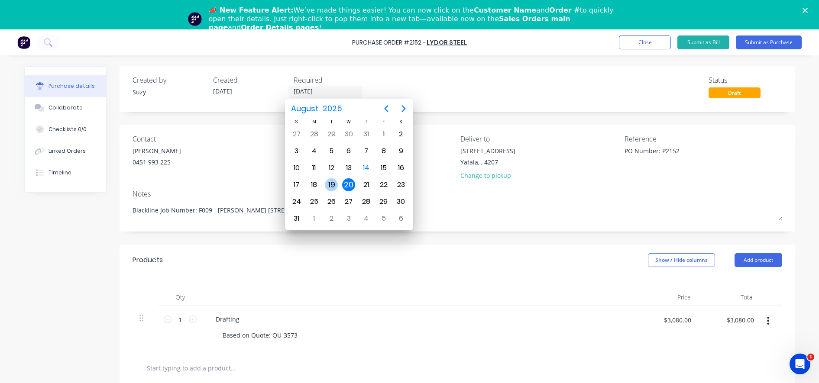
click at [328, 182] on div "19" at bounding box center [331, 184] width 13 height 13
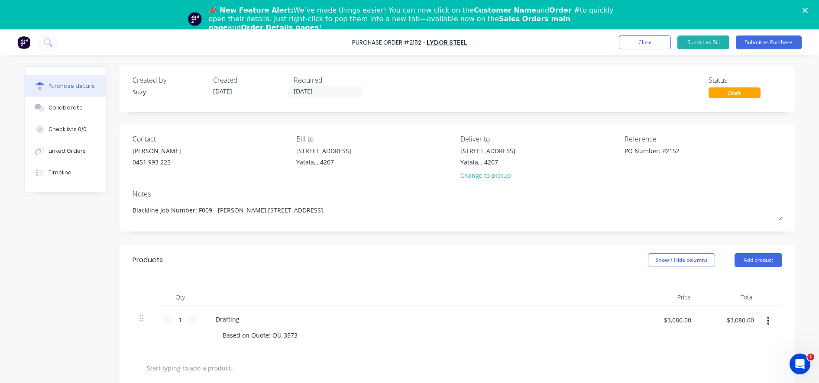
click at [196, 156] on div "[PERSON_NAME] 0451 993 225" at bounding box center [211, 157] width 158 height 23
click at [136, 177] on div "Contact [PERSON_NAME] [PHONE_NUMBER]" at bounding box center [211, 159] width 158 height 51
click at [151, 139] on div "Contact" at bounding box center [211, 139] width 158 height 10
click at [571, 233] on div "Created by Suzy Created [DATE] Required [DATE] Status Draft Contact [PERSON_NAM…" at bounding box center [456, 296] width 675 height 460
click at [759, 43] on button "Submit as Purchase" at bounding box center [769, 43] width 66 height 14
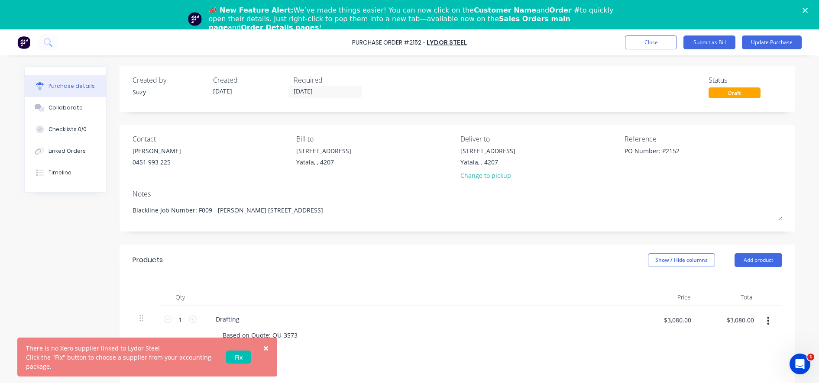
click at [237, 353] on link "Fix" at bounding box center [238, 357] width 25 height 13
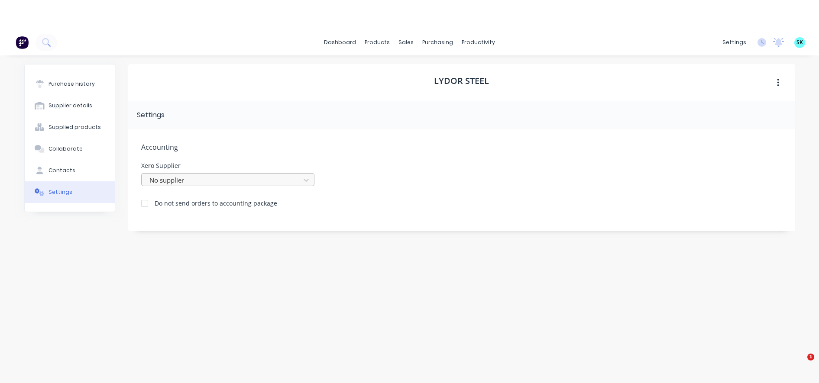
click at [208, 149] on div "Accounting Xero Supplier No supplier Do not send orders to accounting package" at bounding box center [461, 180] width 667 height 102
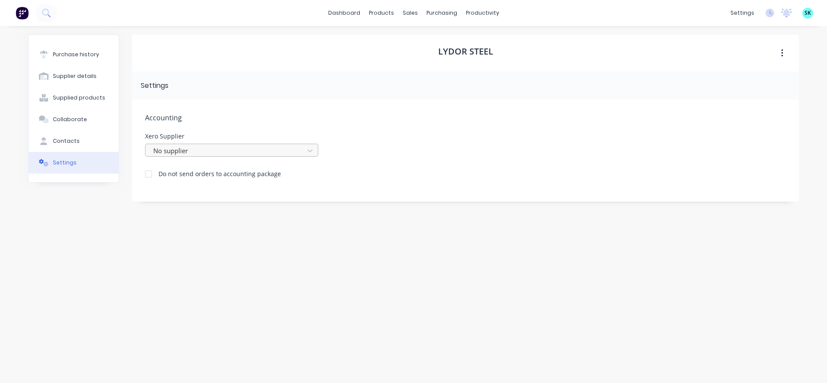
click at [208, 150] on div at bounding box center [225, 150] width 147 height 11
type input "l"
type input "L"
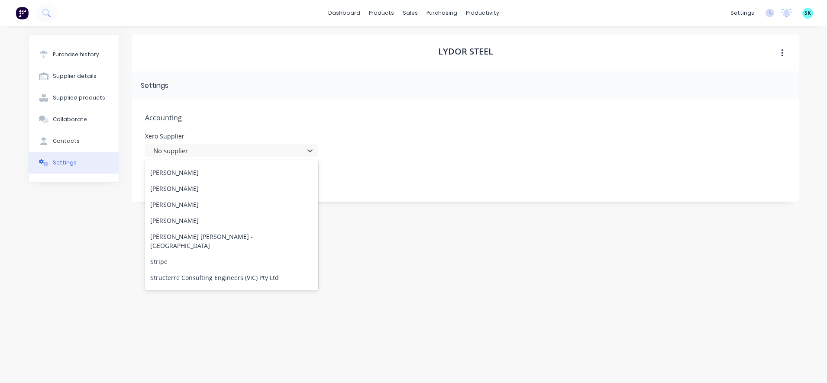
scroll to position [8285, 0]
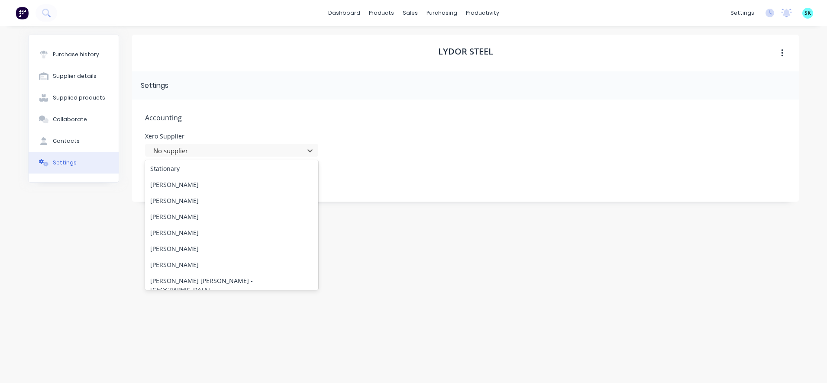
click at [389, 259] on div "Lydor Steel Settings Accounting Xero Supplier 614 results available. Use Up and…" at bounding box center [465, 200] width 667 height 331
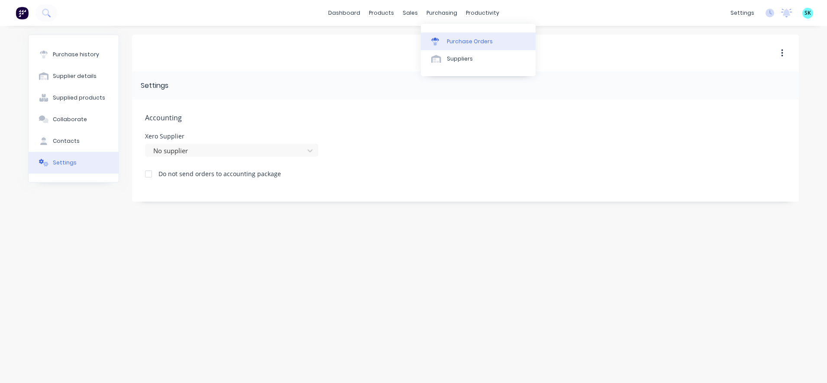
click at [455, 41] on div "Purchase Orders" at bounding box center [470, 42] width 46 height 8
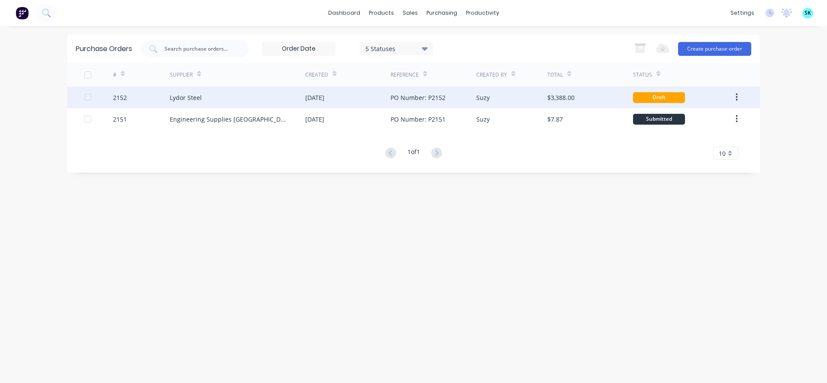
click at [538, 99] on div "Suzy" at bounding box center [511, 98] width 71 height 22
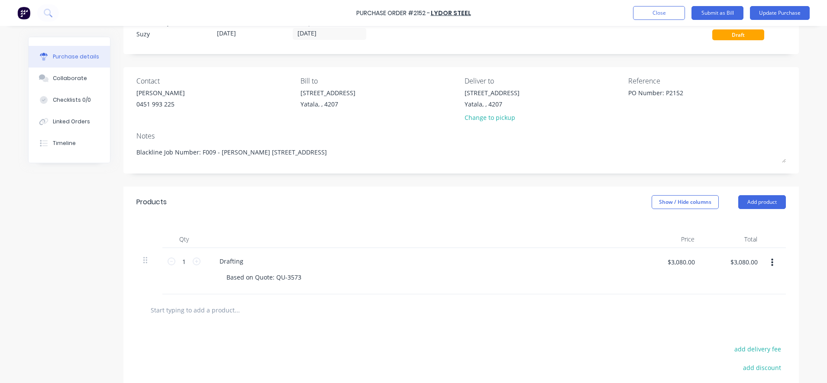
scroll to position [123, 0]
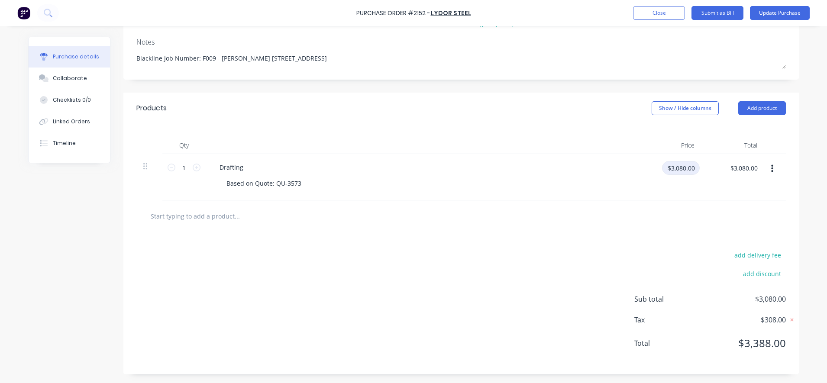
type textarea "x"
click at [680, 164] on input "$3,080.00" at bounding box center [681, 168] width 38 height 14
type input "2800"
type textarea "x"
type input "$2,800.00"
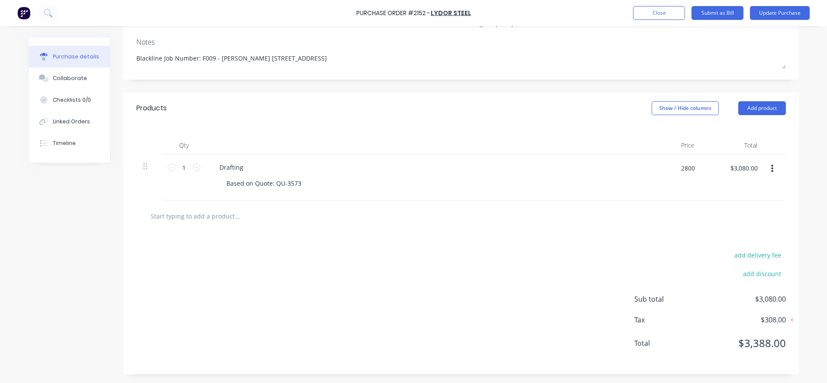
type input "$2,800.00"
click at [709, 224] on div at bounding box center [461, 215] width 636 height 17
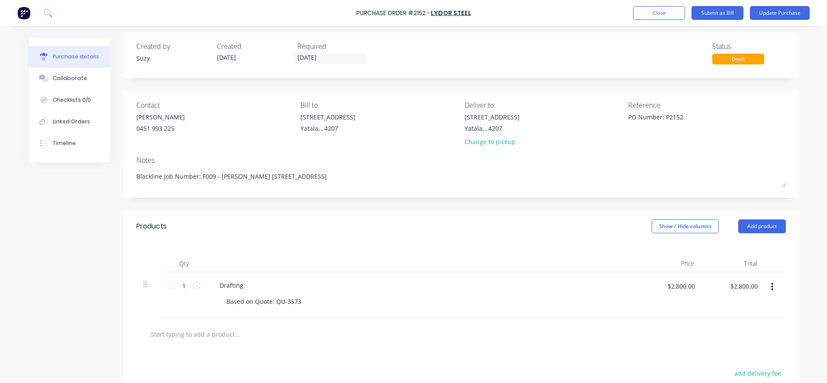
scroll to position [0, 0]
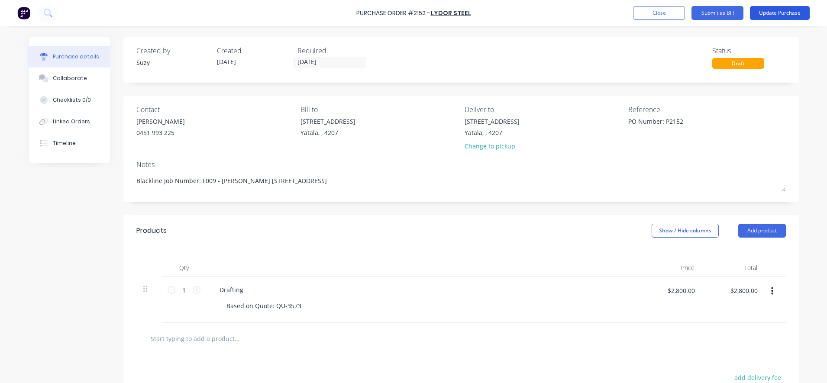
click at [782, 14] on button "Update Purchase" at bounding box center [780, 13] width 60 height 14
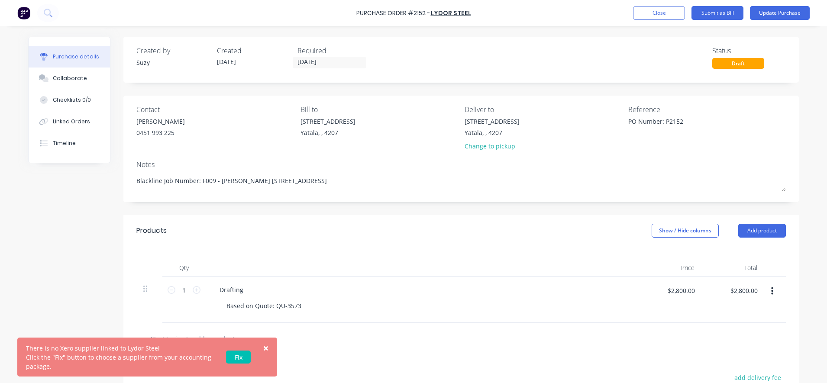
click at [244, 355] on link "Fix" at bounding box center [238, 357] width 25 height 13
type textarea "x"
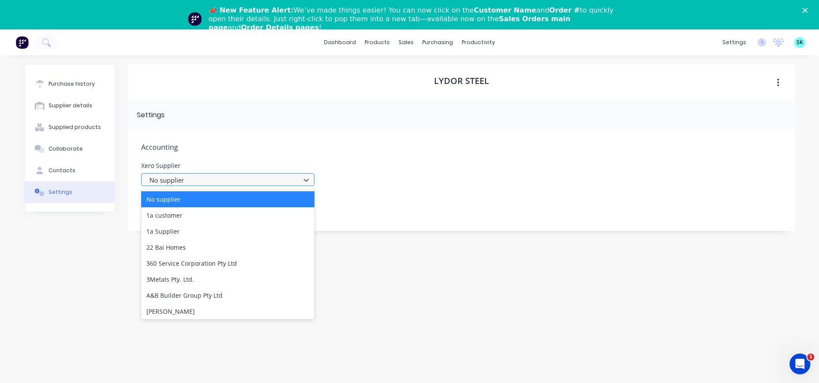
click at [197, 182] on div at bounding box center [222, 180] width 147 height 11
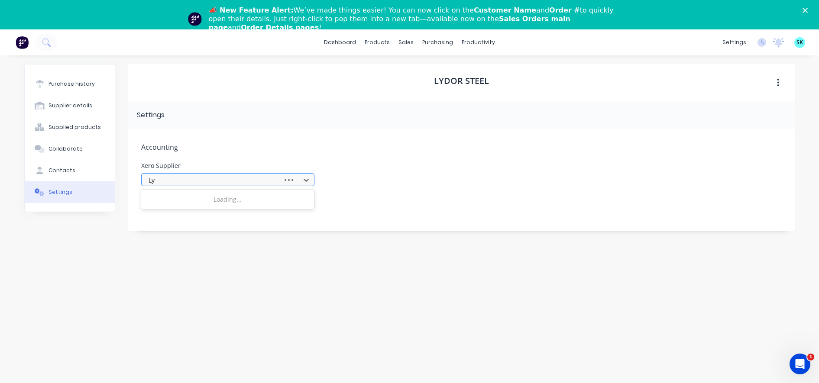
type input "L"
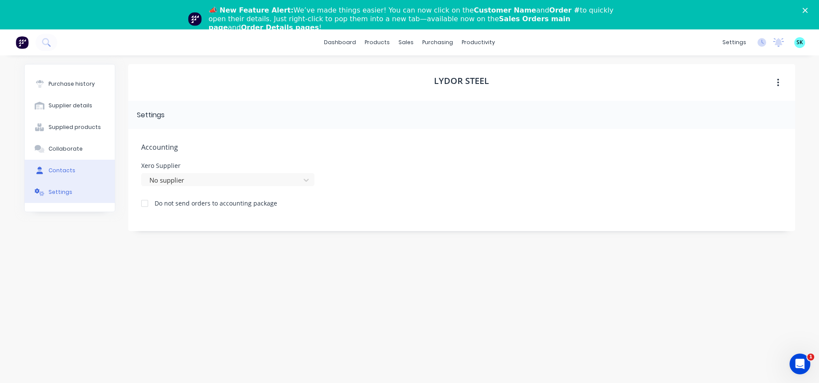
click at [72, 170] on div "Contacts" at bounding box center [61, 171] width 27 height 8
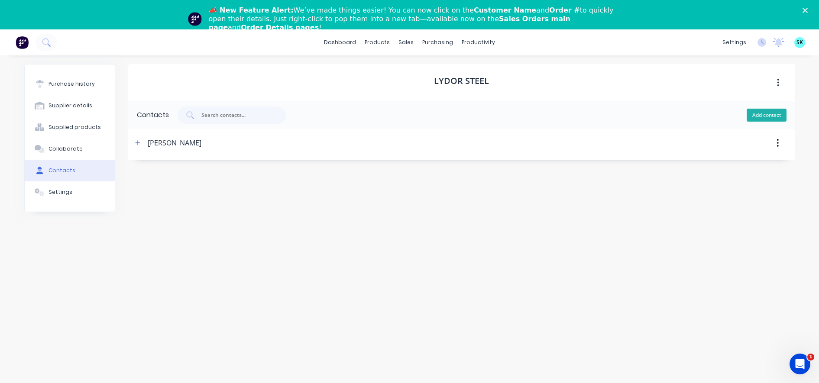
click at [752, 113] on button "Add contact" at bounding box center [766, 115] width 40 height 13
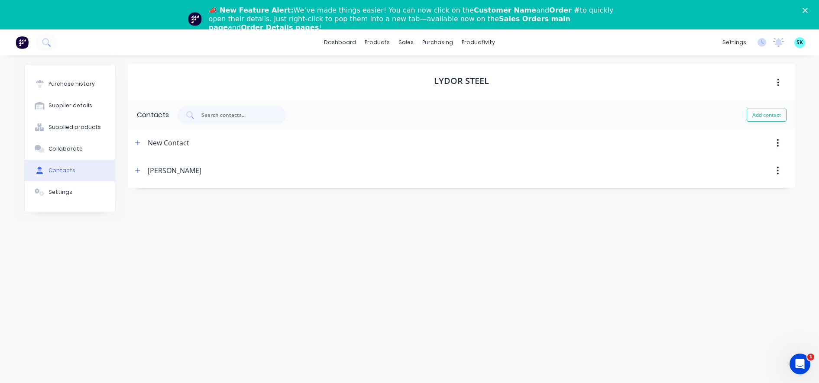
click at [175, 145] on div "New Contact" at bounding box center [169, 143] width 42 height 28
click at [138, 146] on button "button" at bounding box center [137, 143] width 11 height 11
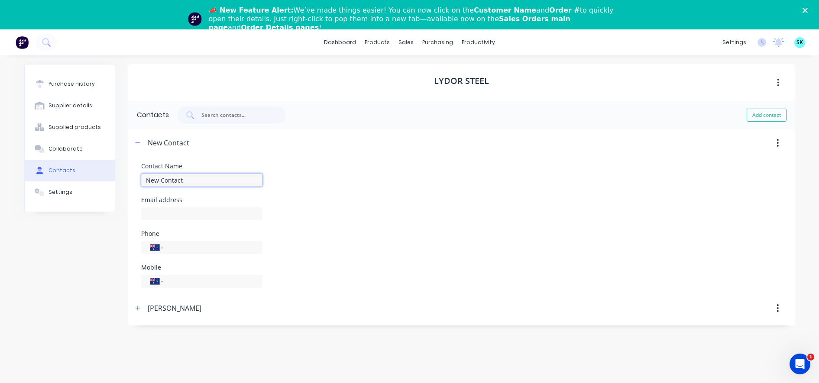
drag, startPoint x: 191, startPoint y: 182, endPoint x: 145, endPoint y: 181, distance: 45.9
click at [145, 181] on input "New Contact" at bounding box center [201, 180] width 121 height 13
type input "Paul Coureas"
type input "p.coureas@blacklinesteel.com.au"
click at [654, 110] on div "Add contact" at bounding box center [482, 115] width 609 height 17
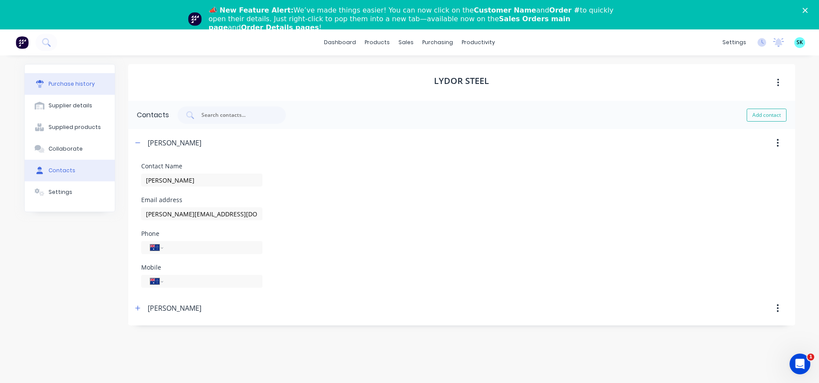
click at [68, 90] on button "Purchase history" at bounding box center [70, 84] width 90 height 22
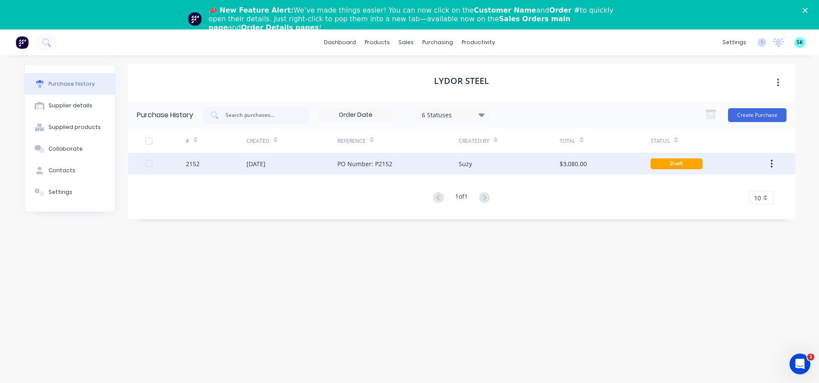
click at [771, 161] on icon "button" at bounding box center [772, 164] width 2 height 8
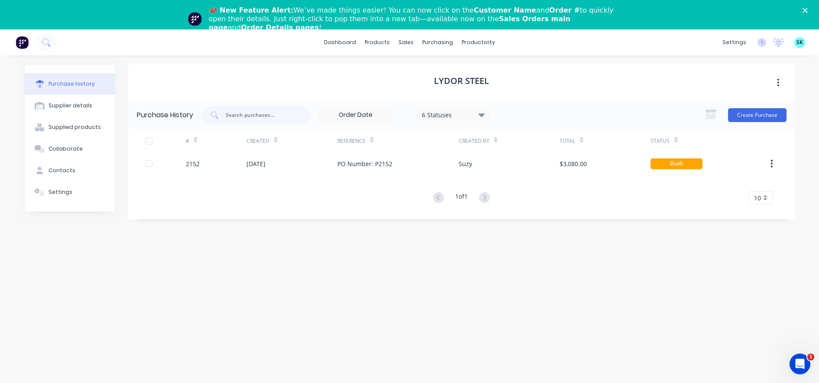
click at [763, 146] on div at bounding box center [772, 141] width 20 height 24
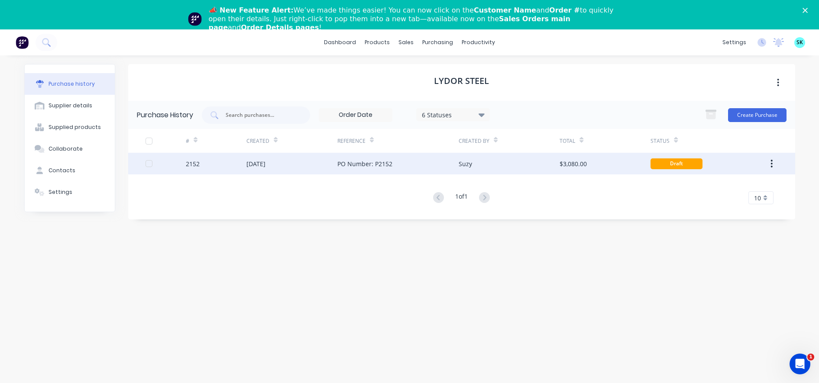
click at [363, 168] on div "PO Number: P2152" at bounding box center [364, 163] width 55 height 9
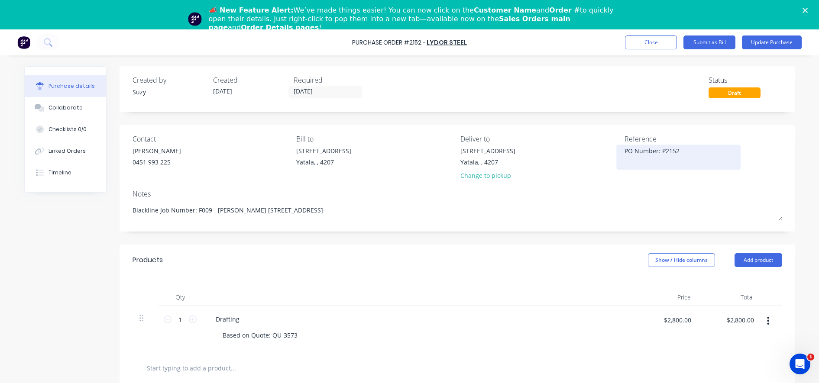
click at [624, 149] on textarea "PO Number: P2152" at bounding box center [678, 155] width 108 height 19
type textarea "PO Number: P2152"
click at [781, 39] on button "Update Purchase" at bounding box center [772, 43] width 60 height 14
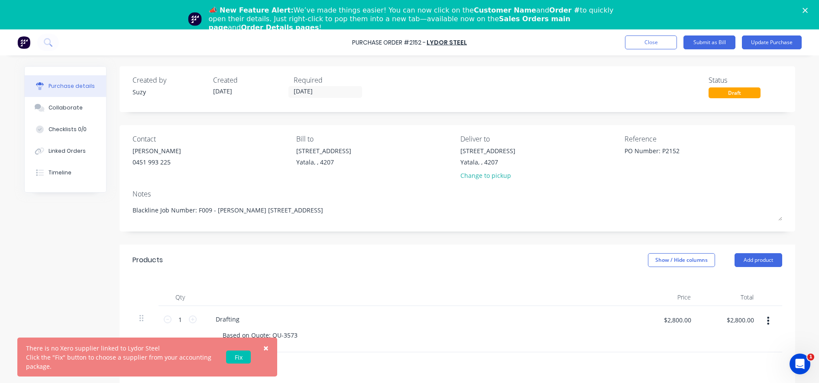
type textarea "x"
click at [242, 358] on link "Fix" at bounding box center [238, 357] width 25 height 13
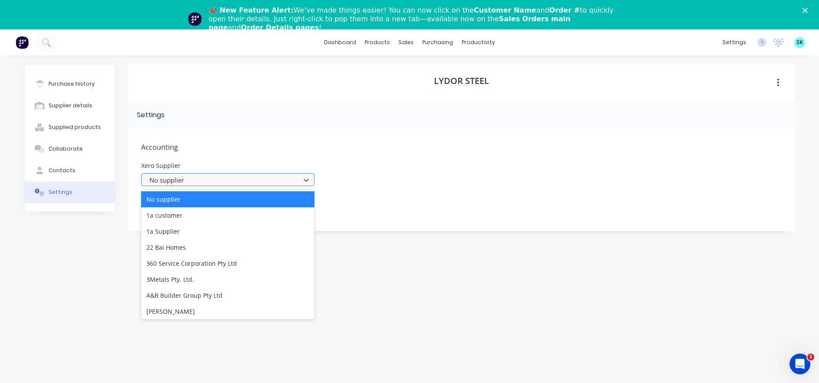
click at [165, 180] on div at bounding box center [222, 180] width 147 height 11
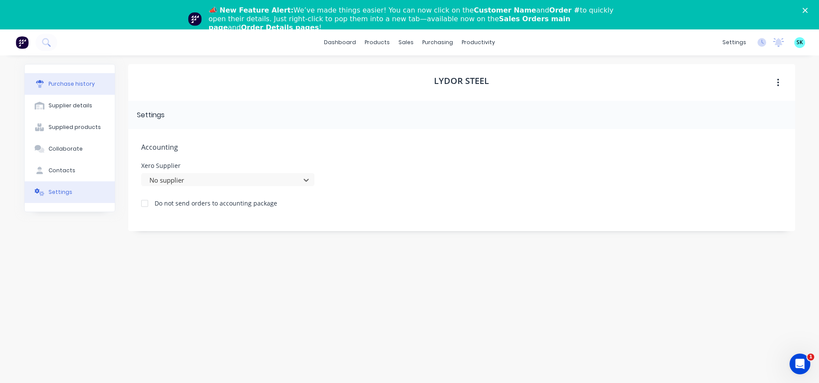
click at [92, 89] on button "Purchase history" at bounding box center [70, 84] width 90 height 22
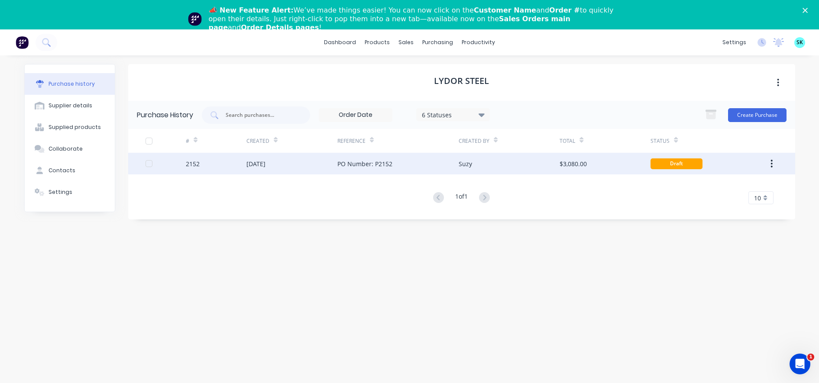
click at [664, 163] on div "Draft" at bounding box center [676, 163] width 52 height 11
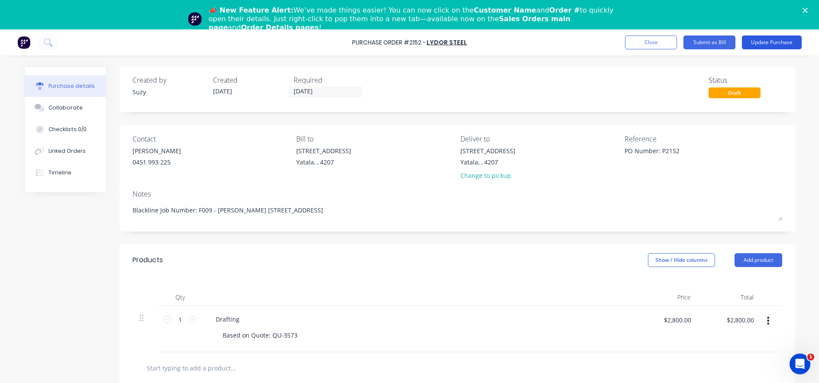
click at [768, 37] on button "Update Purchase" at bounding box center [772, 43] width 60 height 14
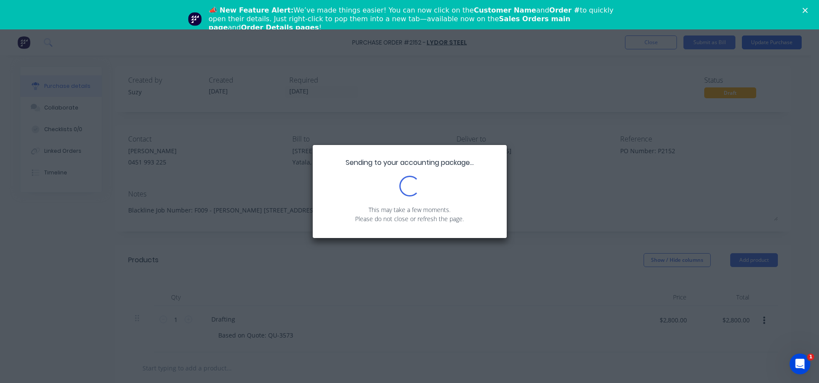
type textarea "x"
